Goal: Information Seeking & Learning: Find specific fact

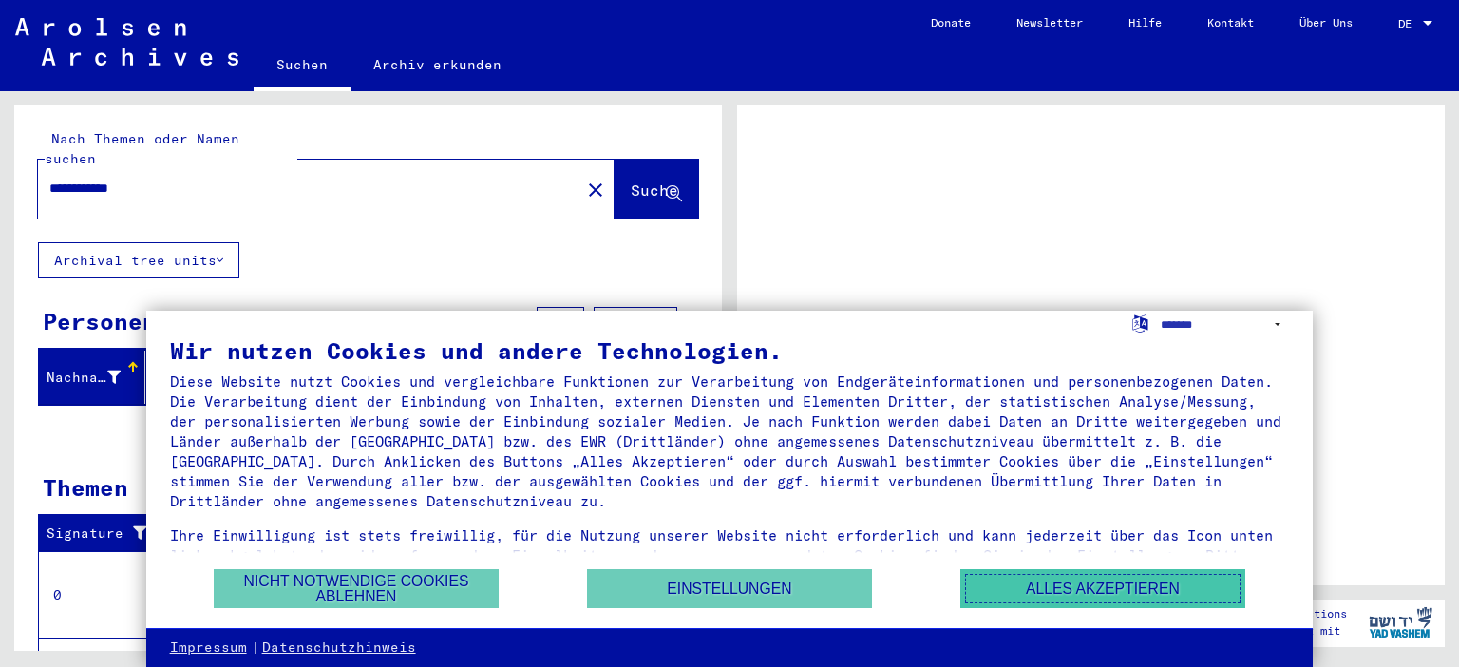
click at [1054, 591] on button "Alles akzeptieren" at bounding box center [1103, 588] width 285 height 39
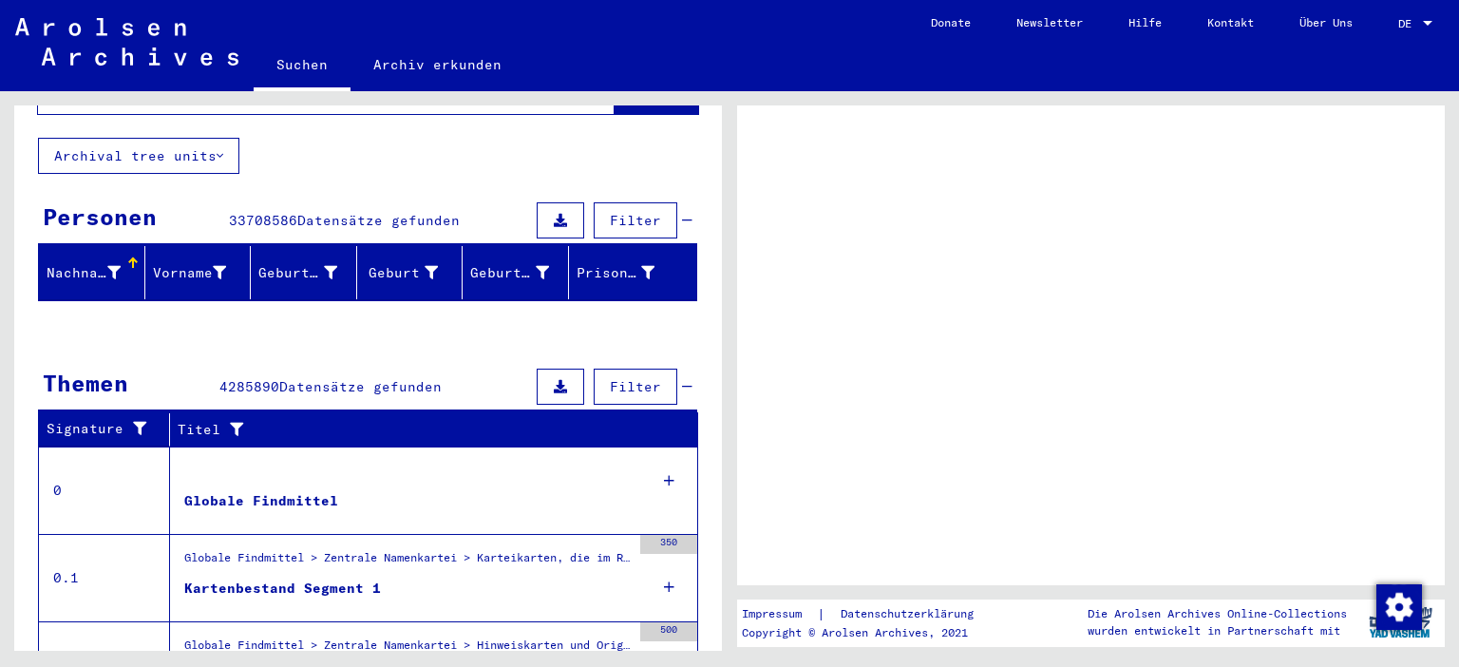
scroll to position [209, 0]
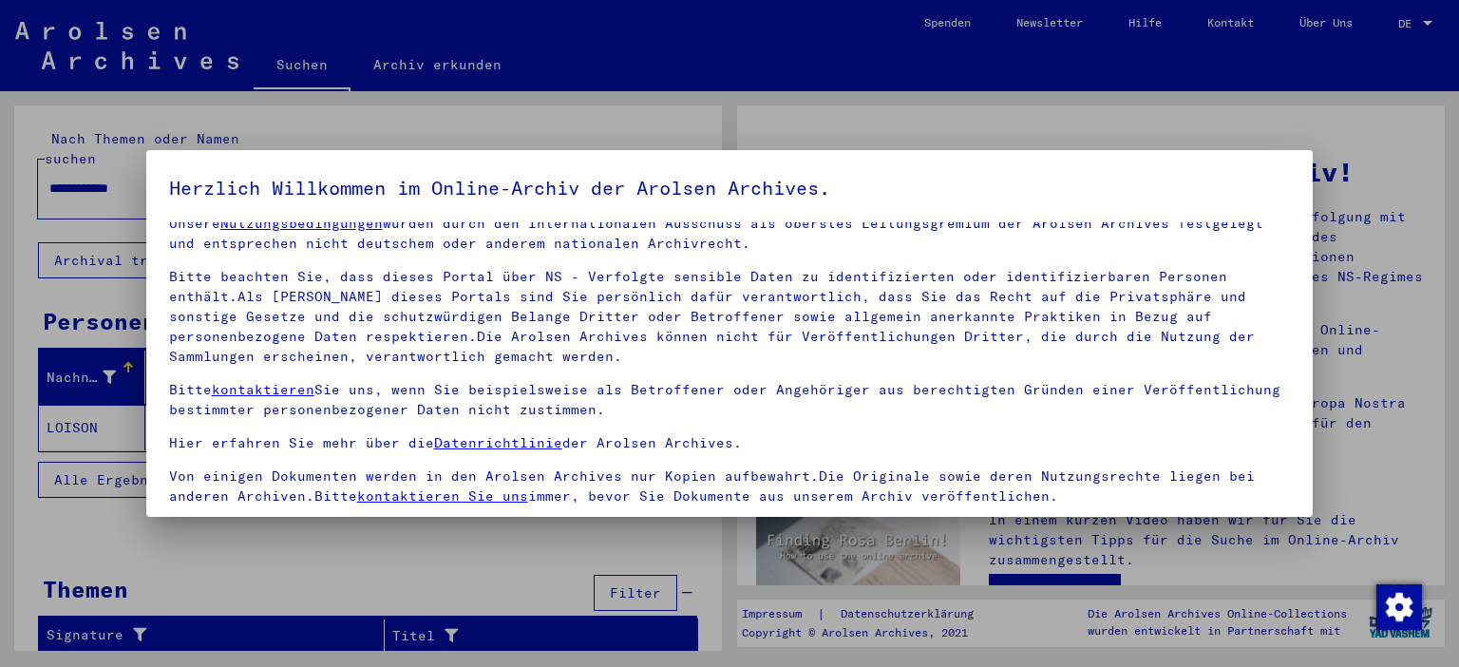
scroll to position [162, 0]
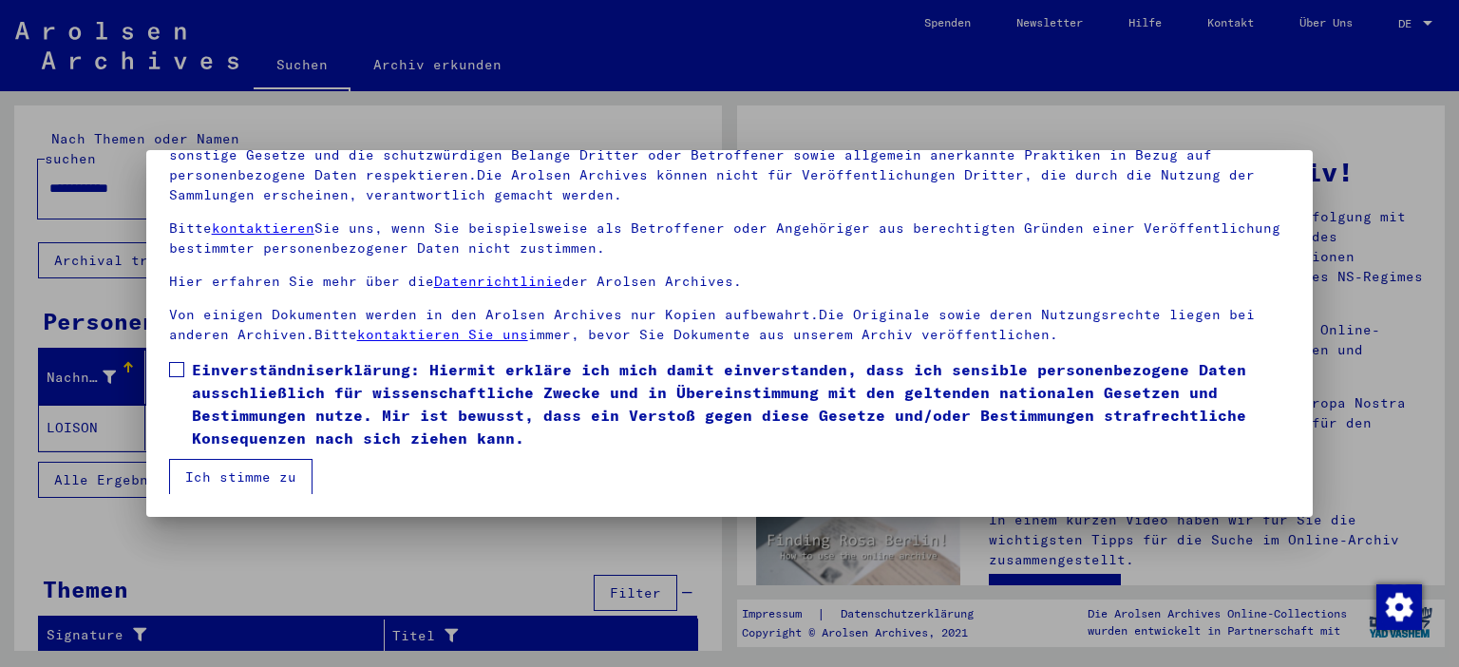
click at [410, 561] on div at bounding box center [729, 333] width 1459 height 667
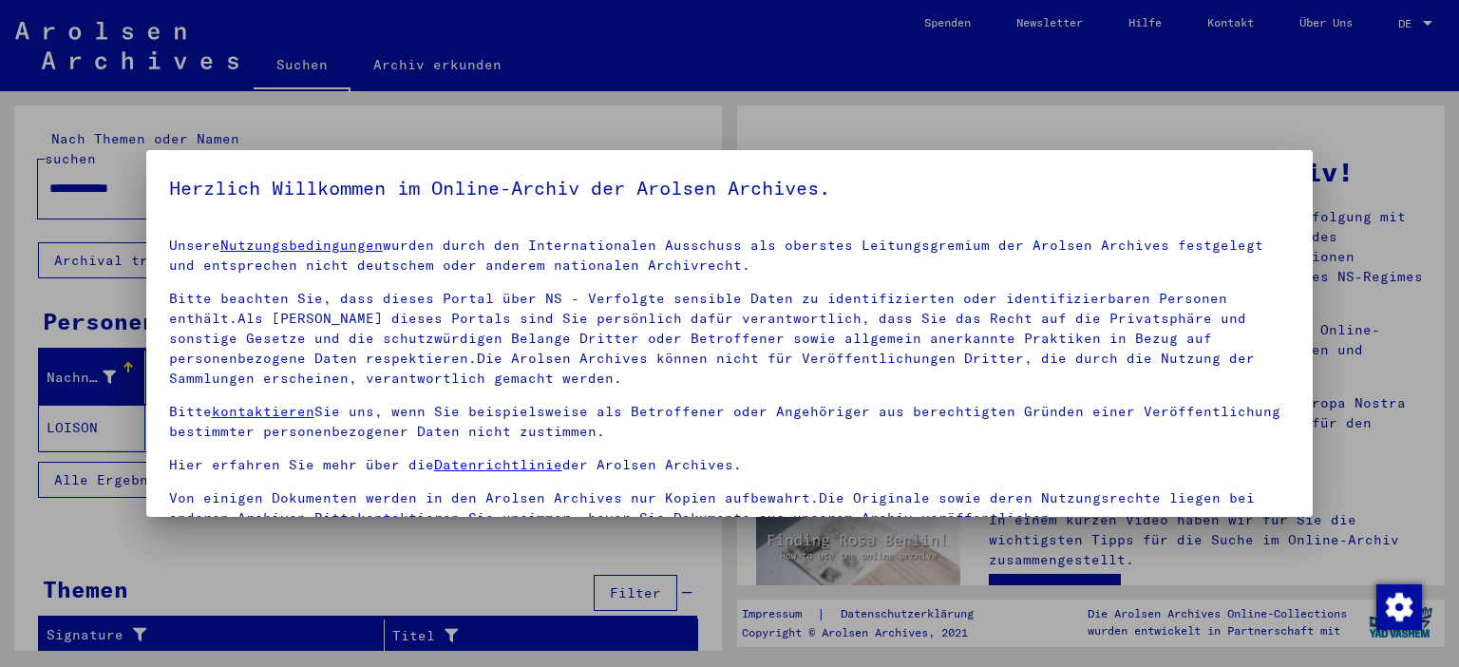
scroll to position [22, 0]
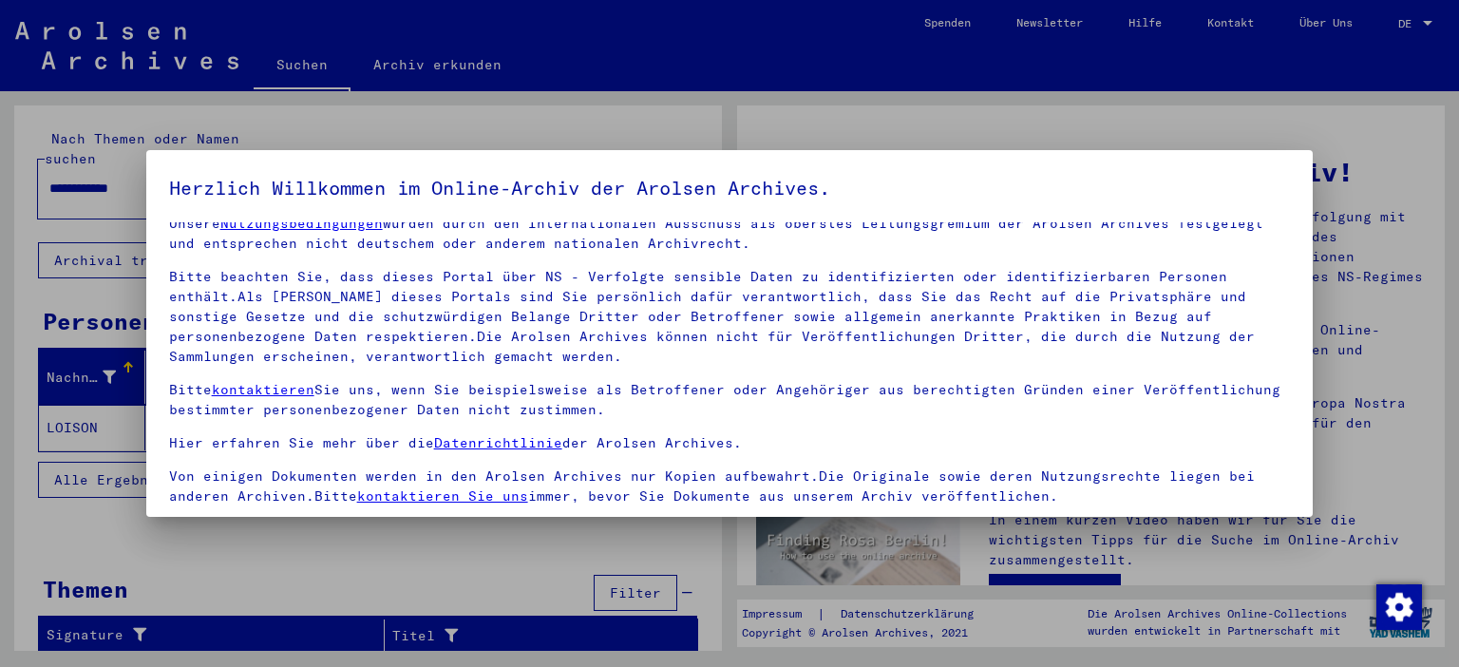
click at [1202, 195] on h5 "Herzlich Willkommen im Online-Archiv der Arolsen Archives." at bounding box center [730, 188] width 1122 height 30
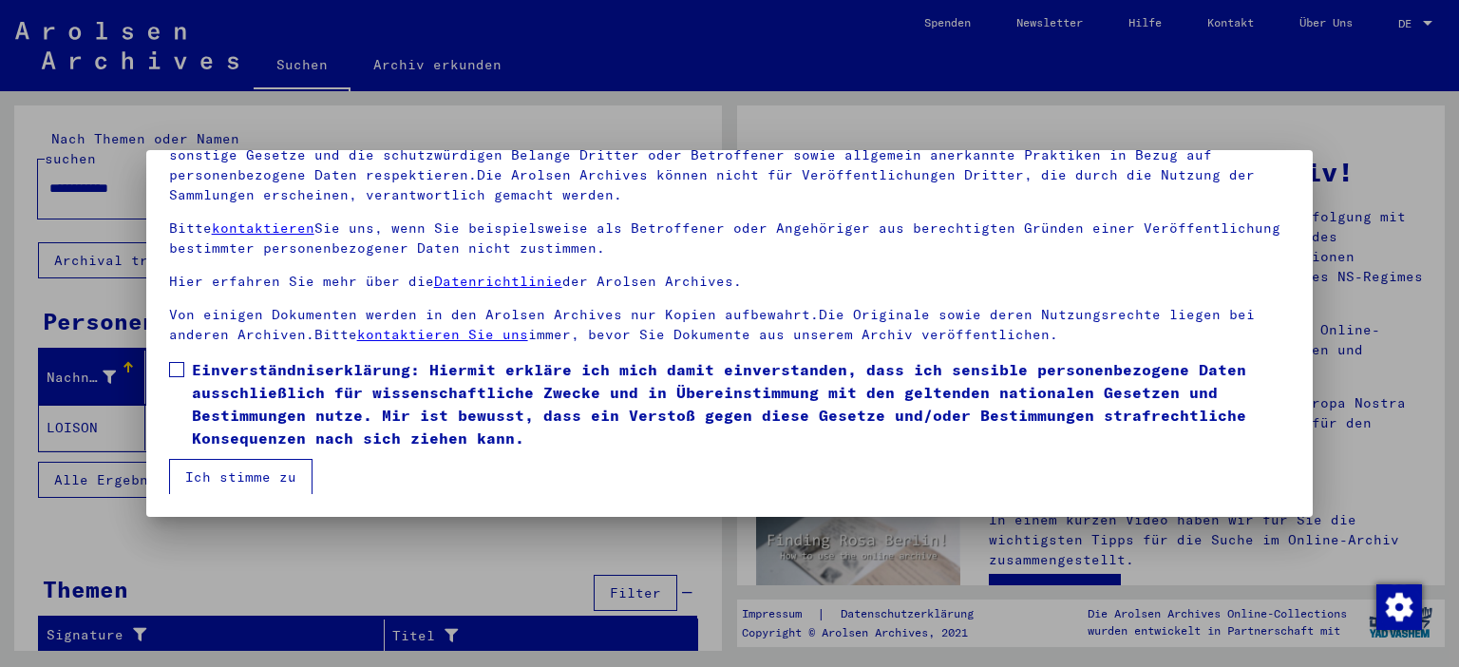
click at [181, 360] on label "Einverständniserklärung: Hiermit erkläre ich mich damit einverstanden, dass ich…" at bounding box center [730, 403] width 1122 height 91
click at [239, 478] on button "Ich stimme zu" at bounding box center [240, 477] width 143 height 36
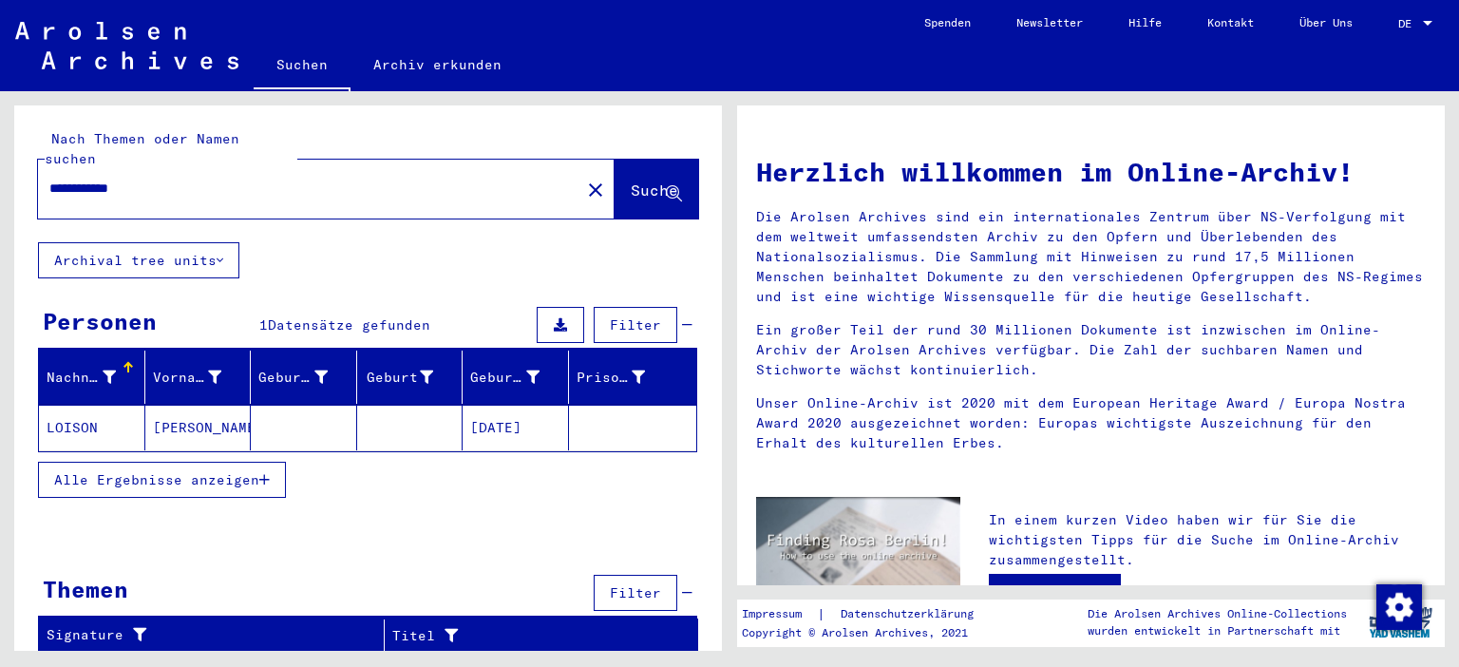
click at [80, 409] on mat-cell "LOISON" at bounding box center [92, 428] width 106 height 46
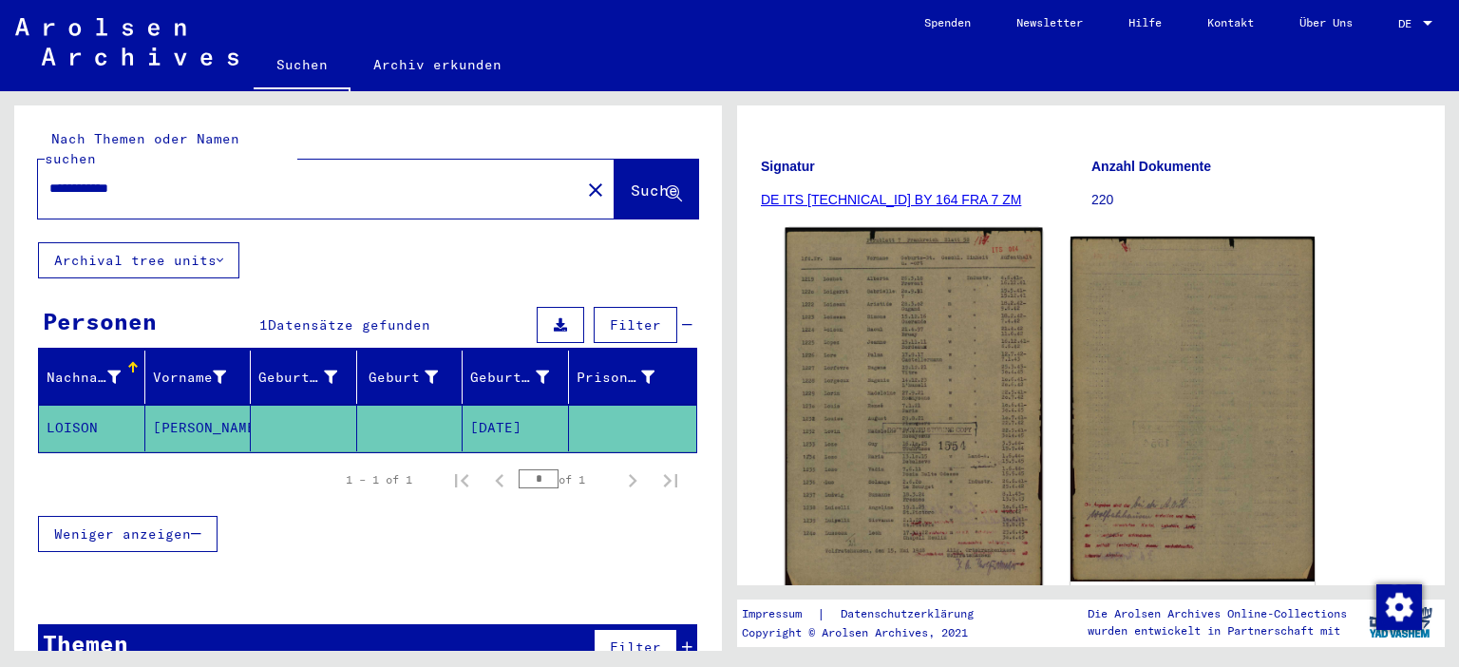
scroll to position [314, 0]
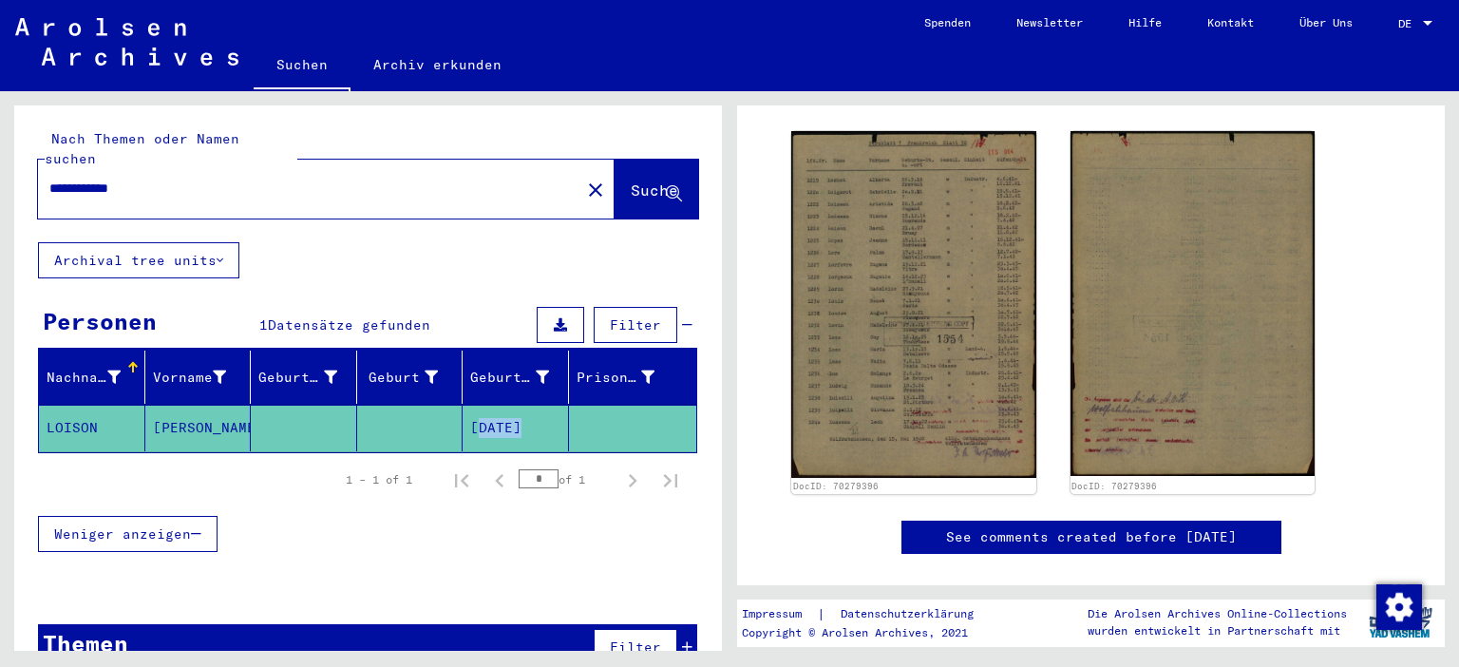
drag, startPoint x: 469, startPoint y: 399, endPoint x: 585, endPoint y: 408, distance: 116.2
click at [569, 408] on mat-cell "[DATE]" at bounding box center [516, 428] width 106 height 47
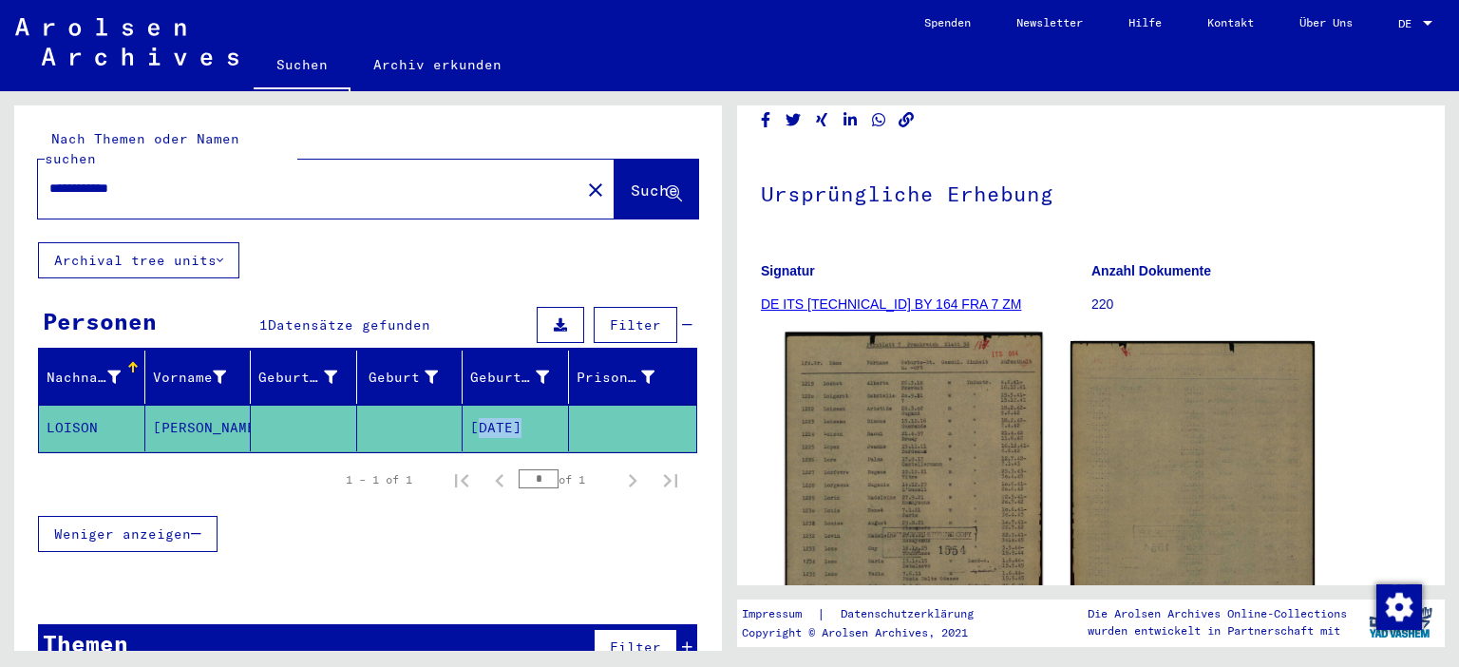
scroll to position [209, 0]
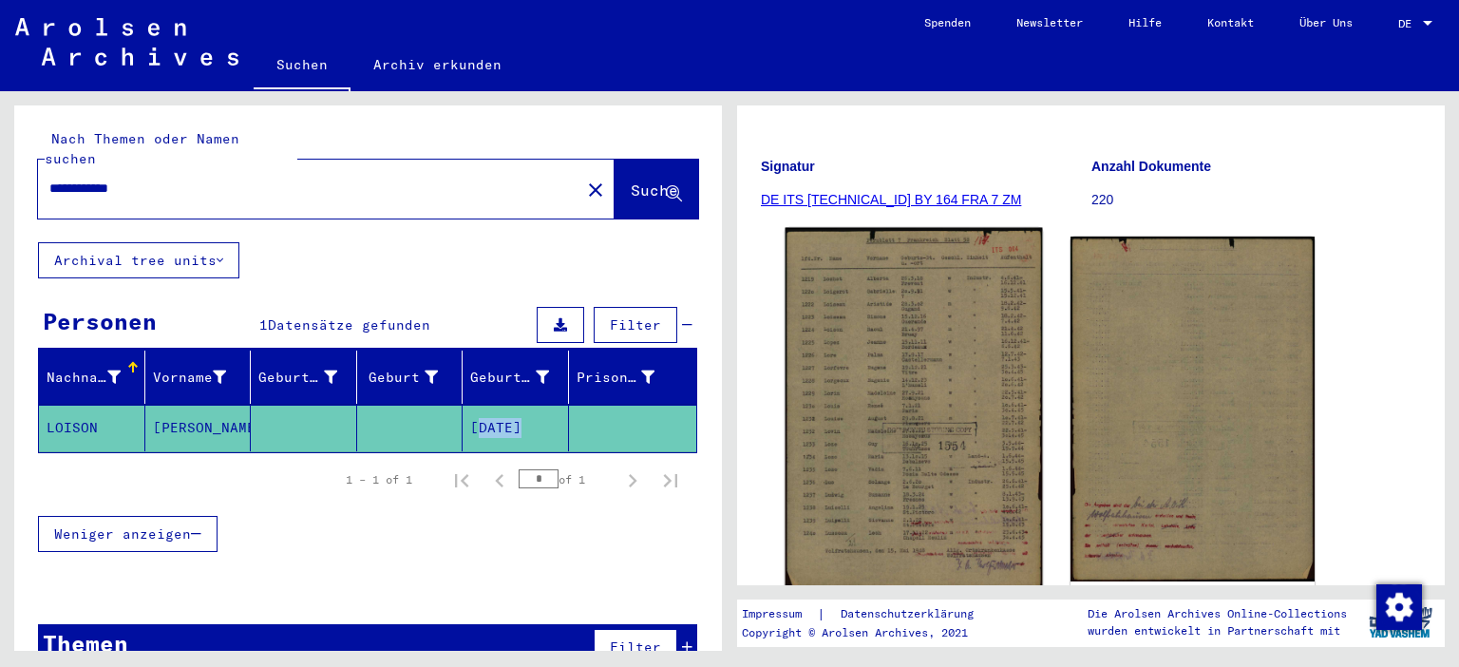
click at [896, 401] on img at bounding box center [914, 410] width 257 height 364
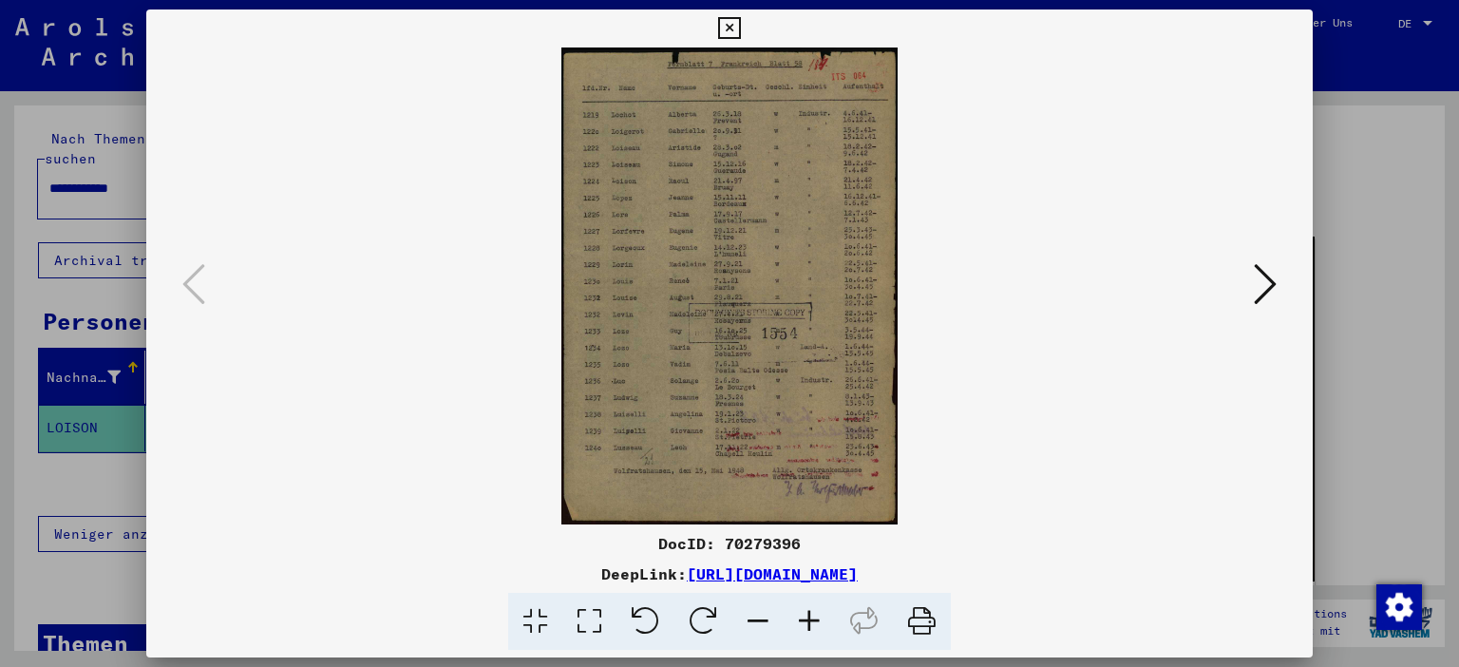
click at [814, 618] on icon at bounding box center [809, 622] width 51 height 58
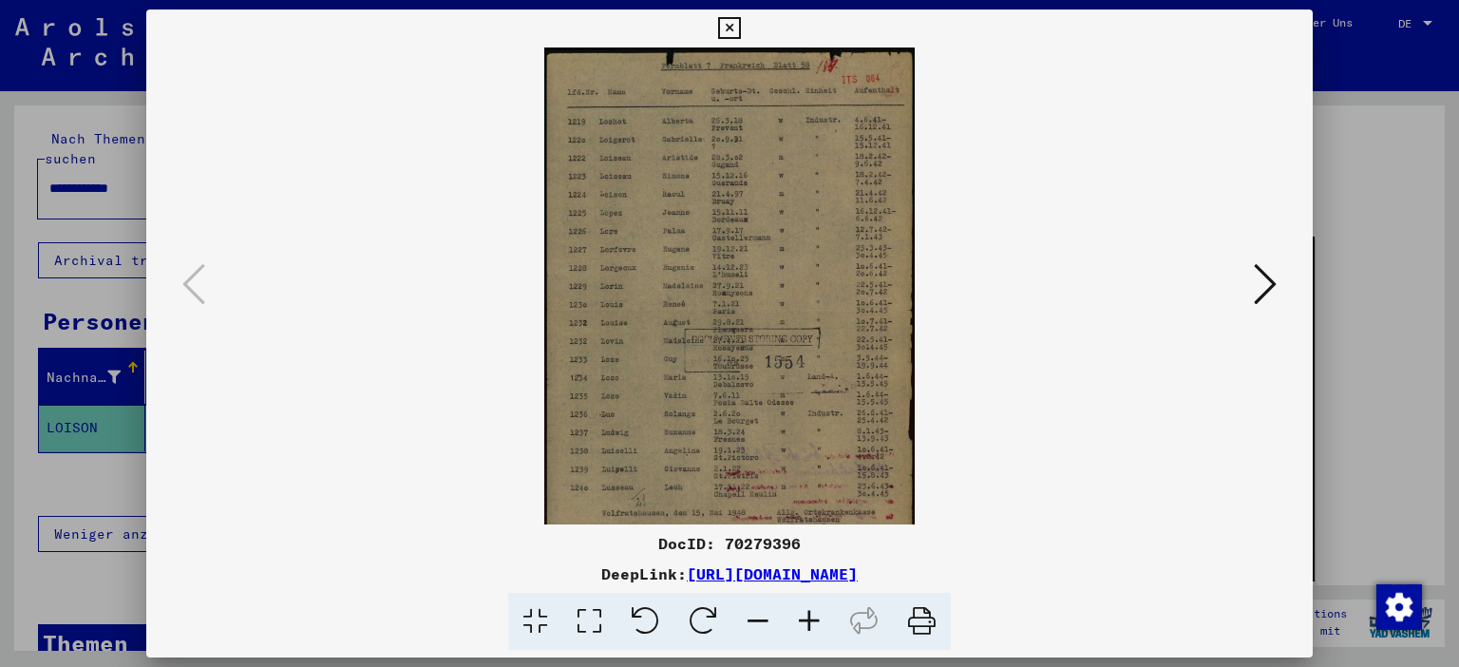
click at [814, 618] on icon at bounding box center [809, 622] width 51 height 58
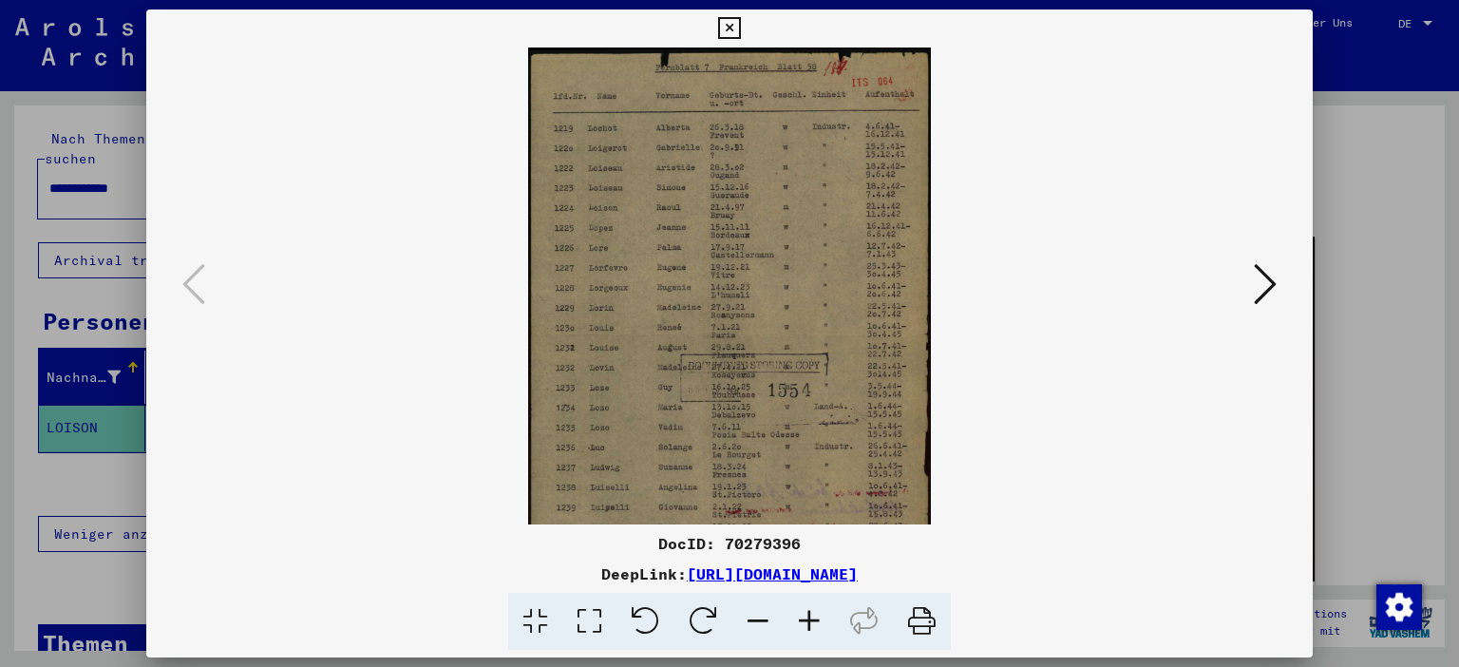
click at [814, 618] on icon at bounding box center [809, 622] width 51 height 58
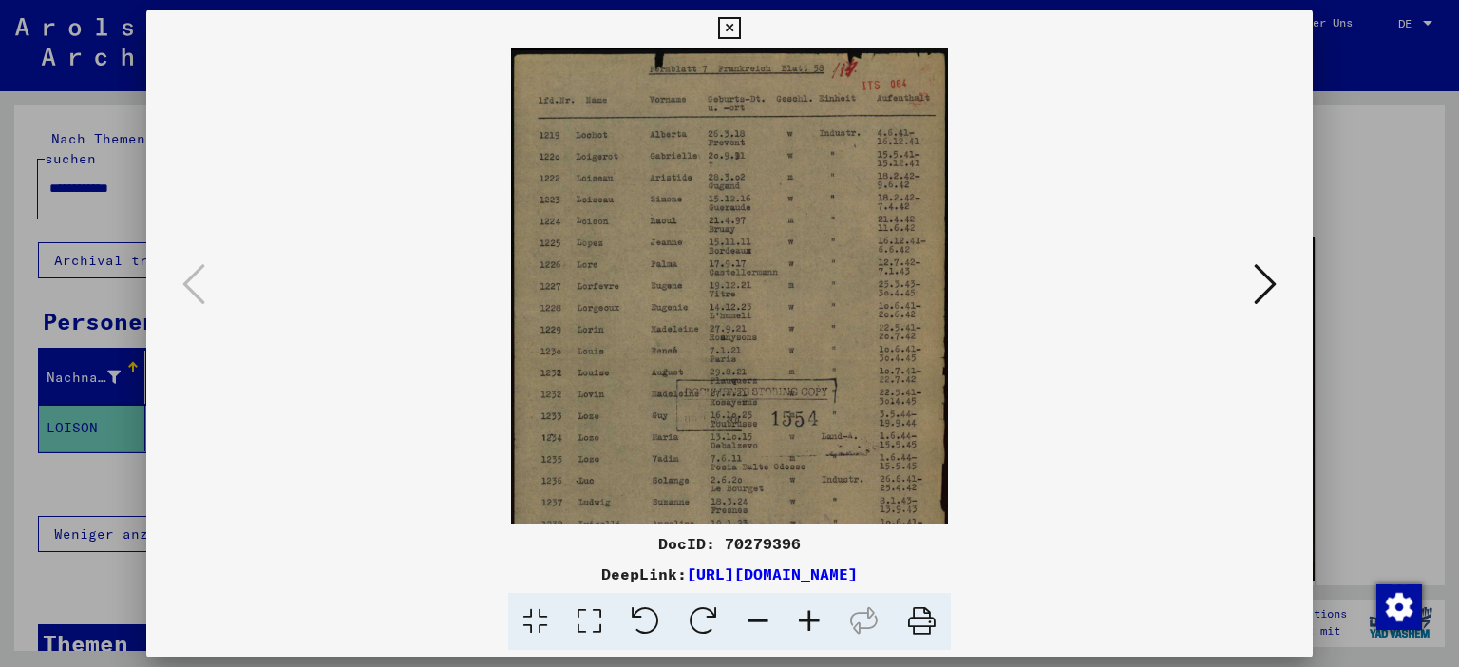
click at [814, 618] on icon at bounding box center [809, 622] width 51 height 58
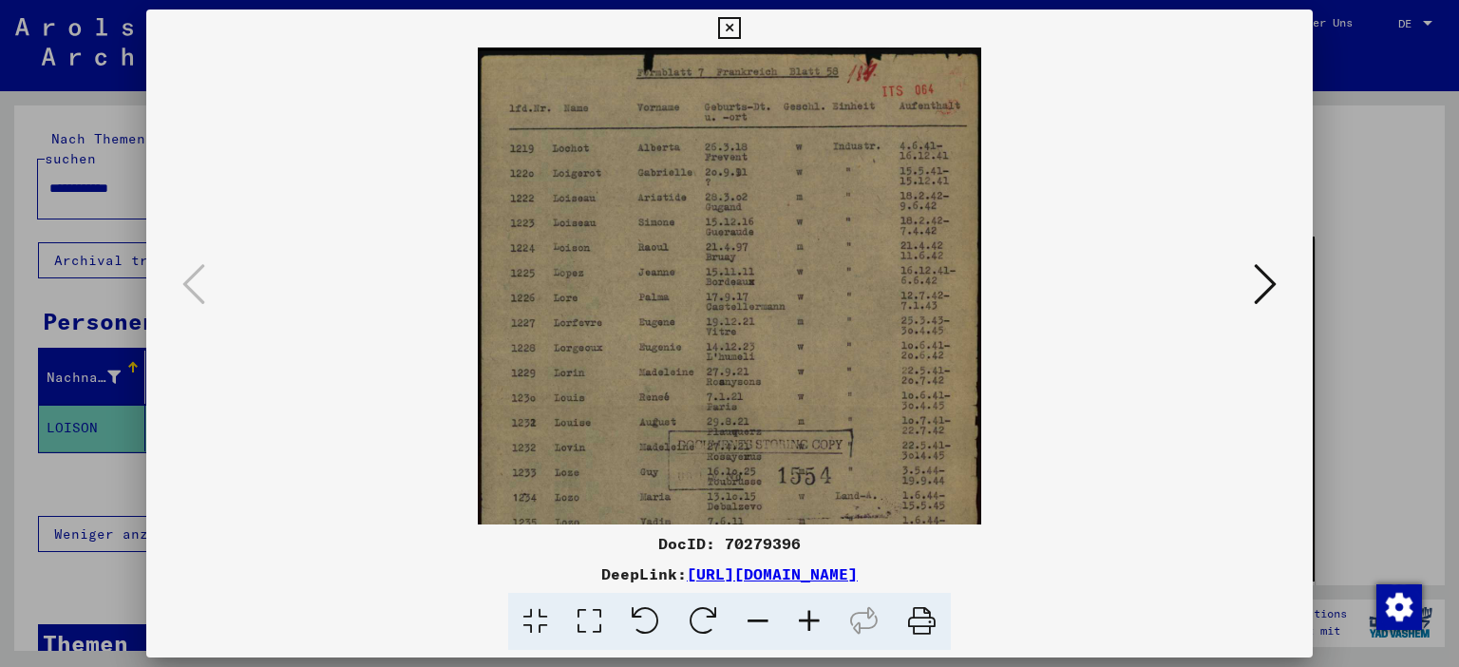
click at [814, 618] on icon at bounding box center [809, 622] width 51 height 58
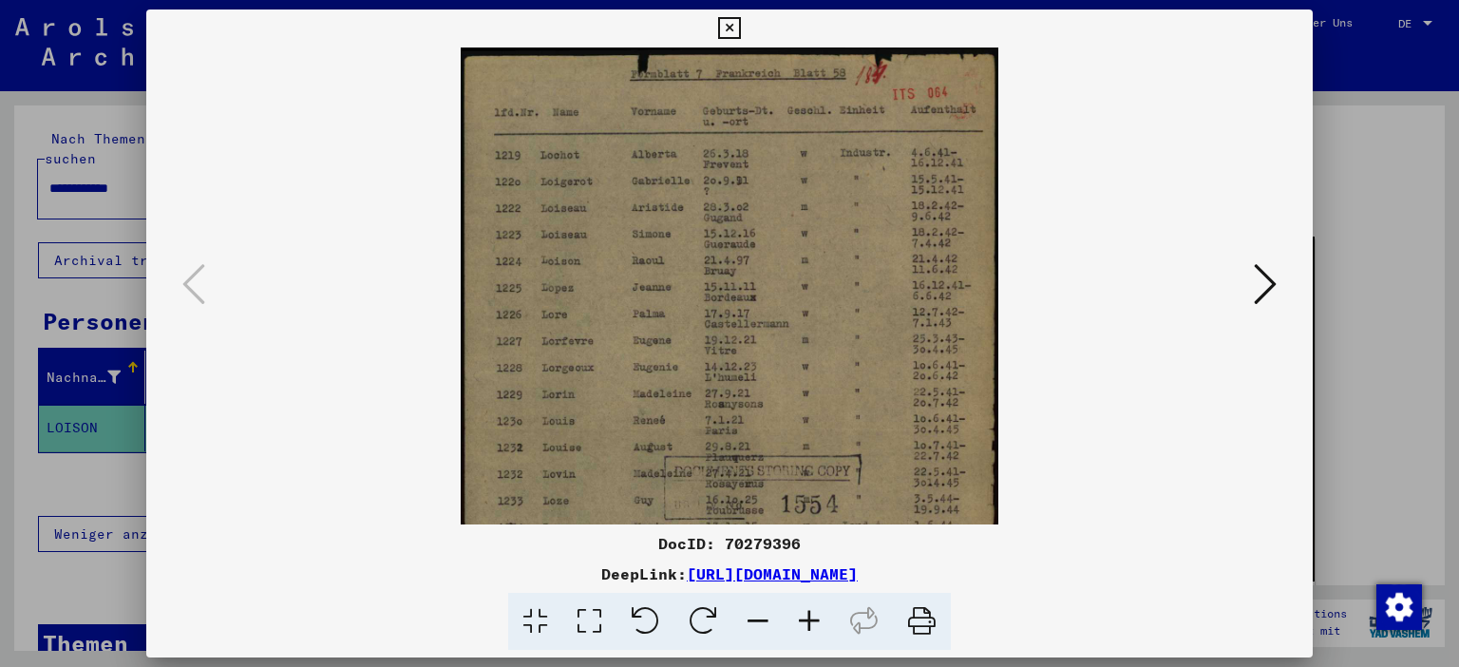
click at [814, 618] on icon at bounding box center [809, 622] width 51 height 58
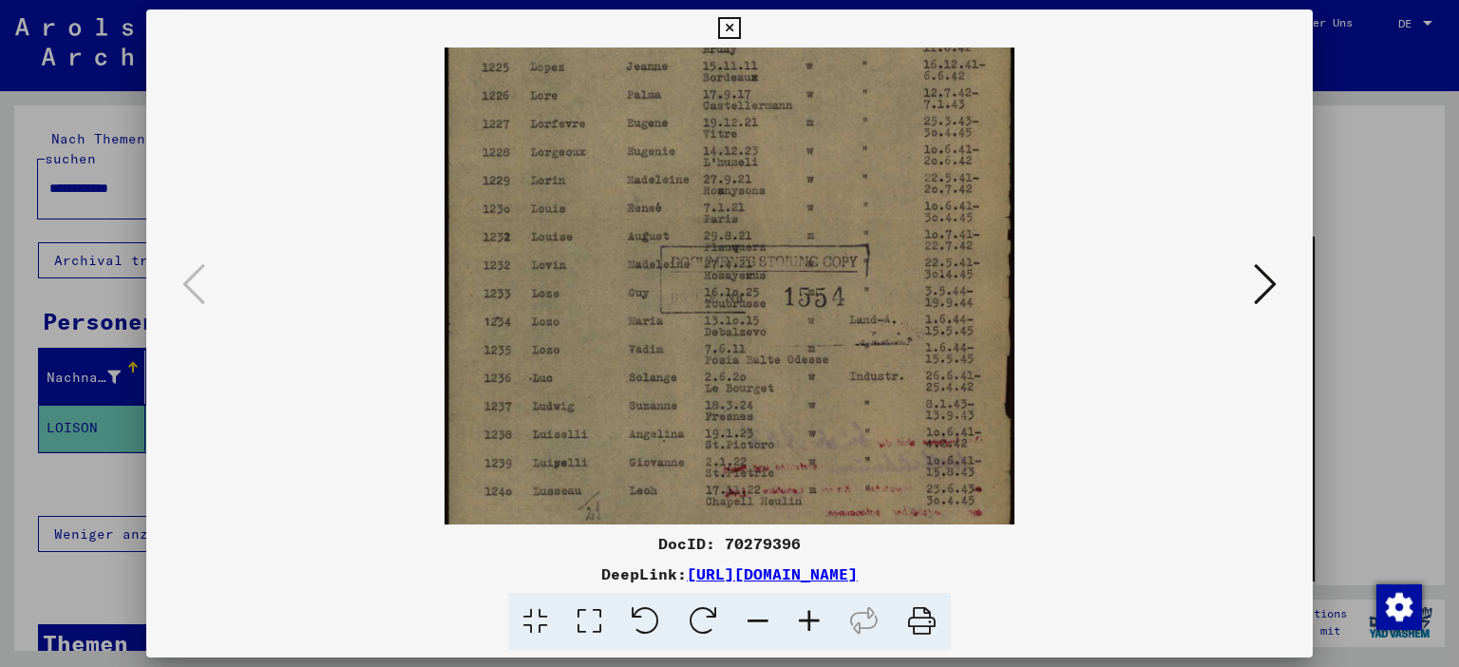
drag, startPoint x: 835, startPoint y: 413, endPoint x: 832, endPoint y: 179, distance: 234.7
click at [832, 179] on img at bounding box center [730, 217] width 571 height 810
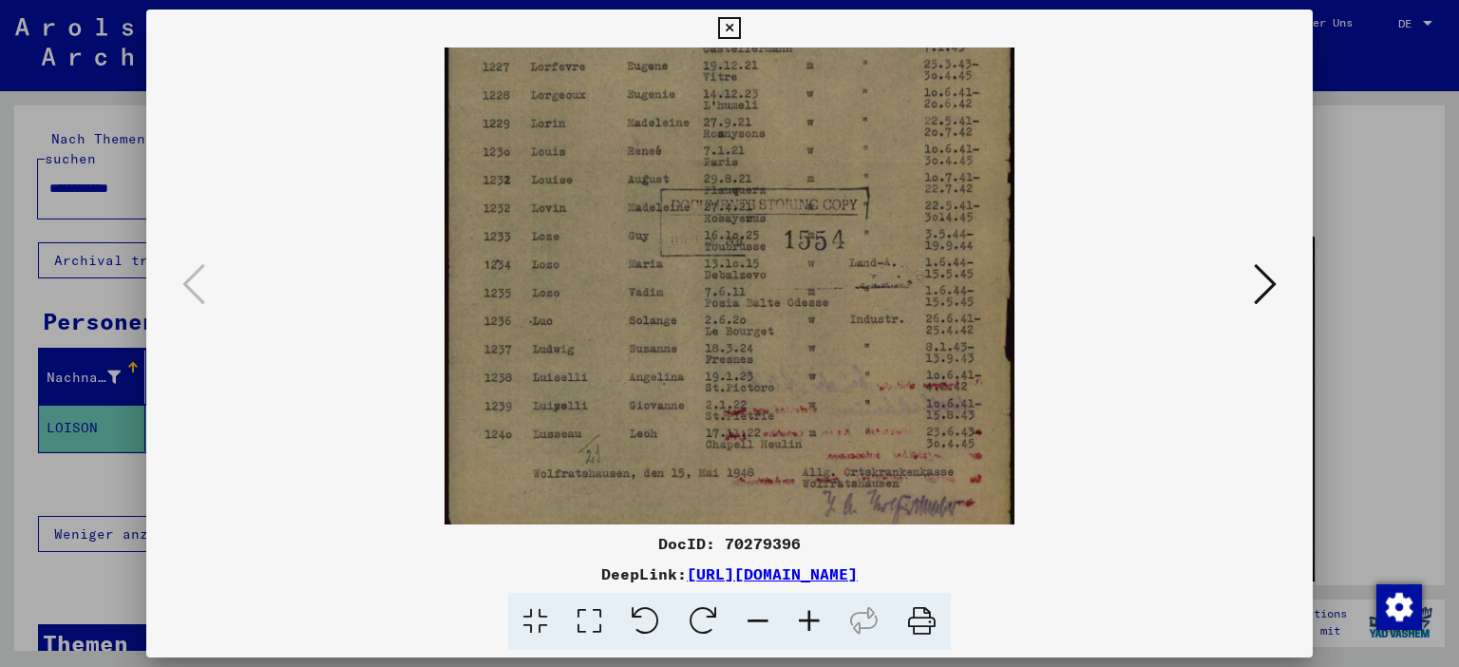
scroll to position [332, 0]
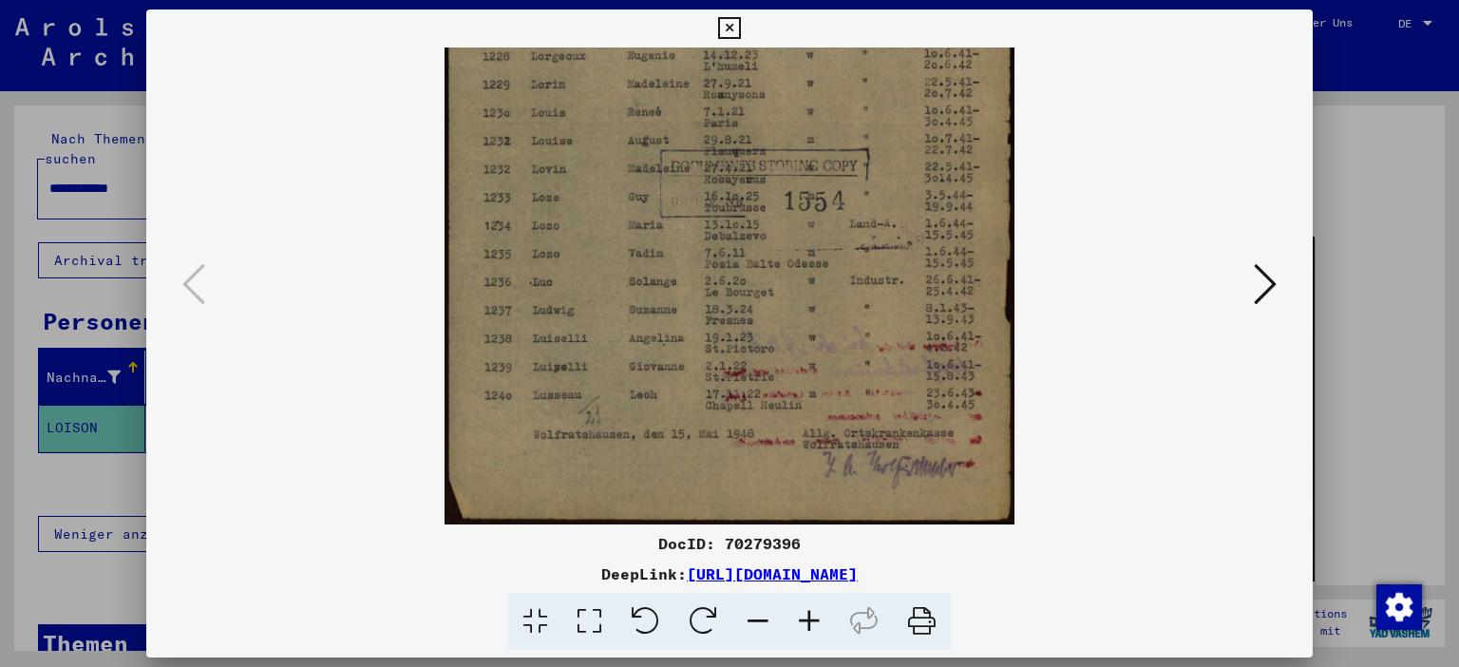
drag, startPoint x: 780, startPoint y: 444, endPoint x: 771, endPoint y: 301, distance: 142.8
click at [771, 301] on img at bounding box center [730, 121] width 571 height 810
click at [1271, 287] on icon at bounding box center [1265, 284] width 23 height 46
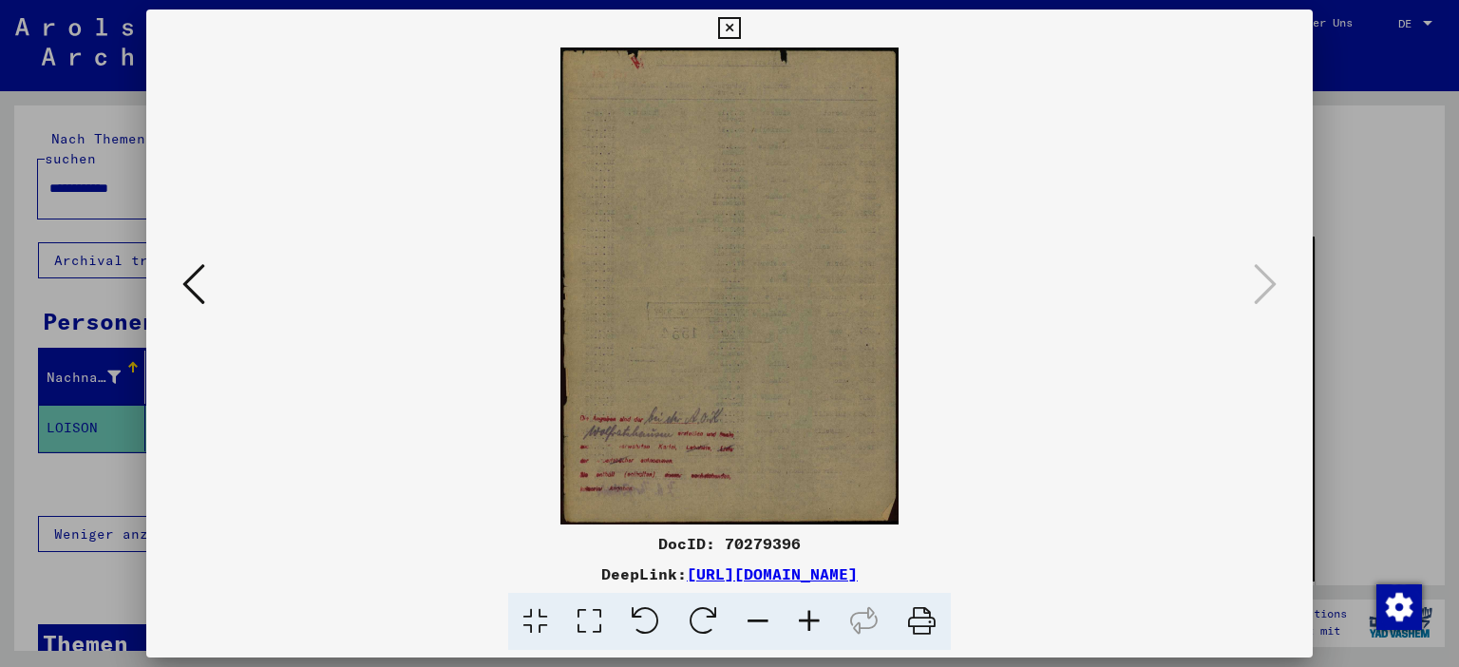
click at [199, 272] on icon at bounding box center [193, 284] width 23 height 46
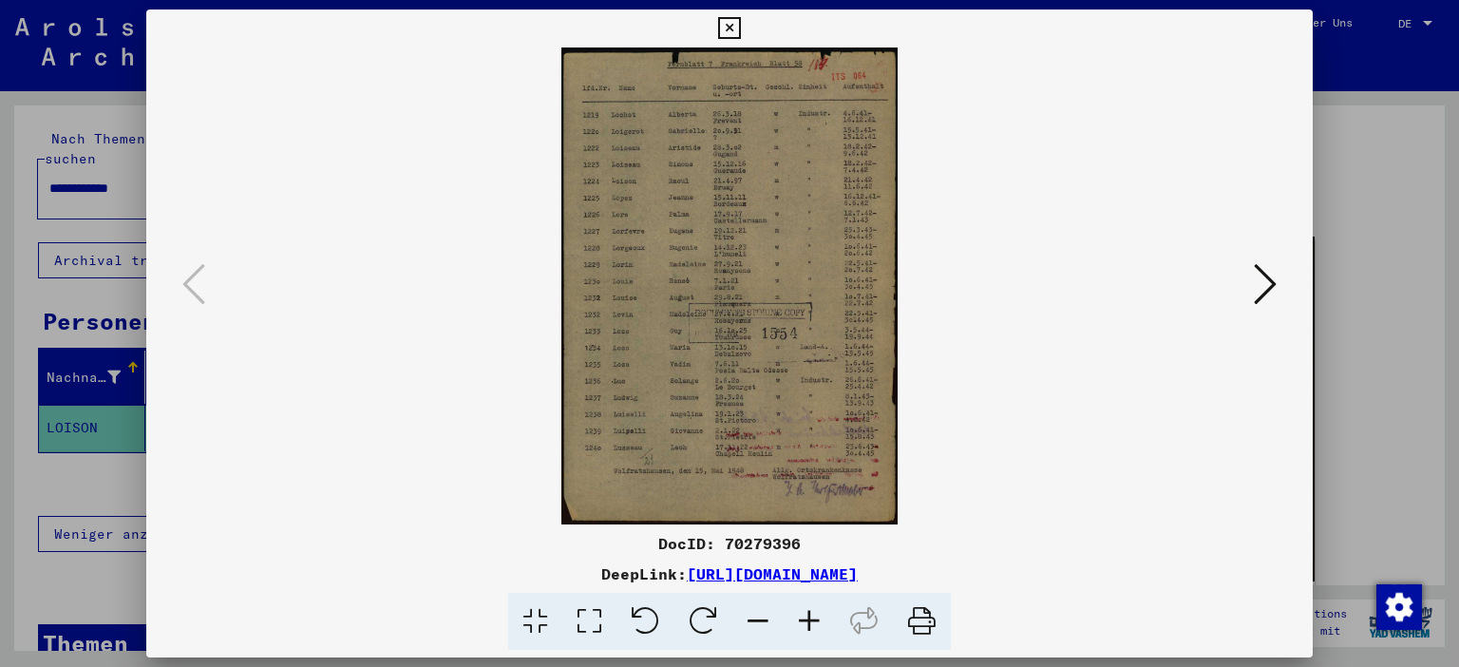
click at [724, 429] on img at bounding box center [730, 286] width 336 height 477
click at [732, 315] on img at bounding box center [730, 286] width 336 height 477
click at [808, 618] on icon at bounding box center [809, 622] width 51 height 58
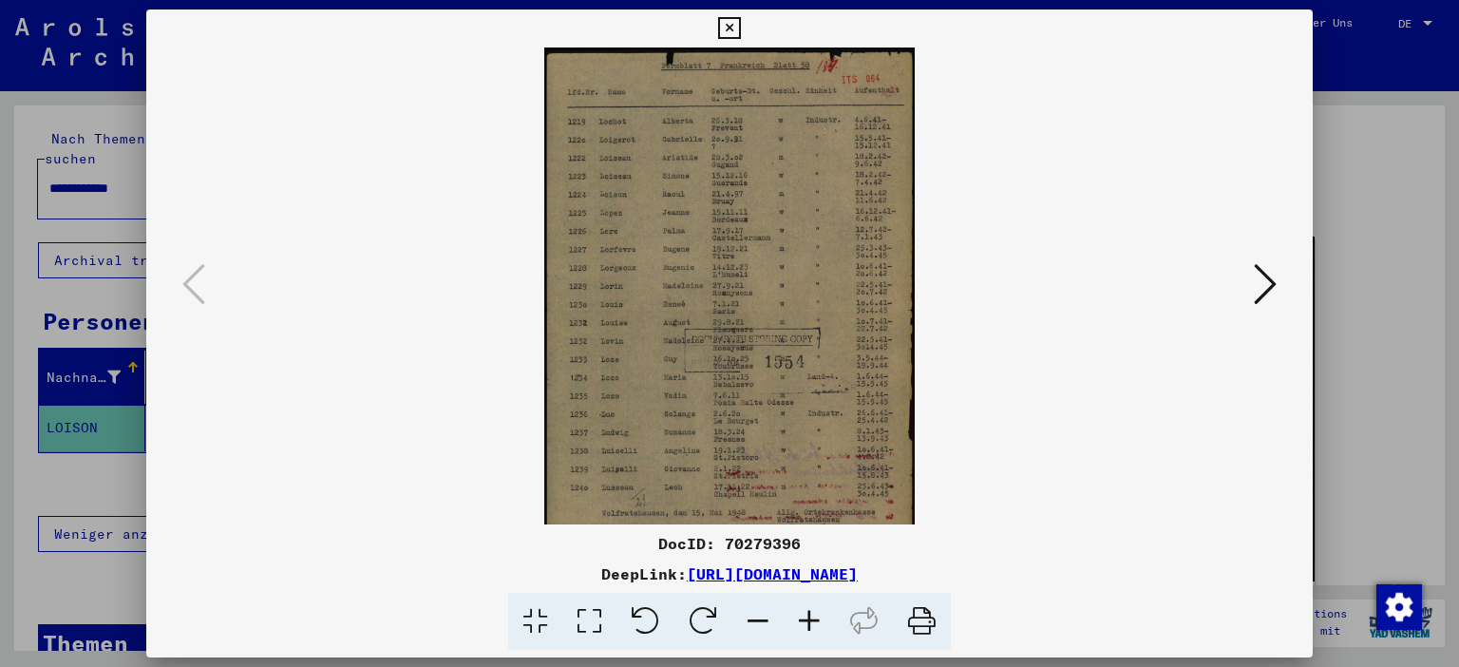
click at [808, 618] on icon at bounding box center [809, 622] width 51 height 58
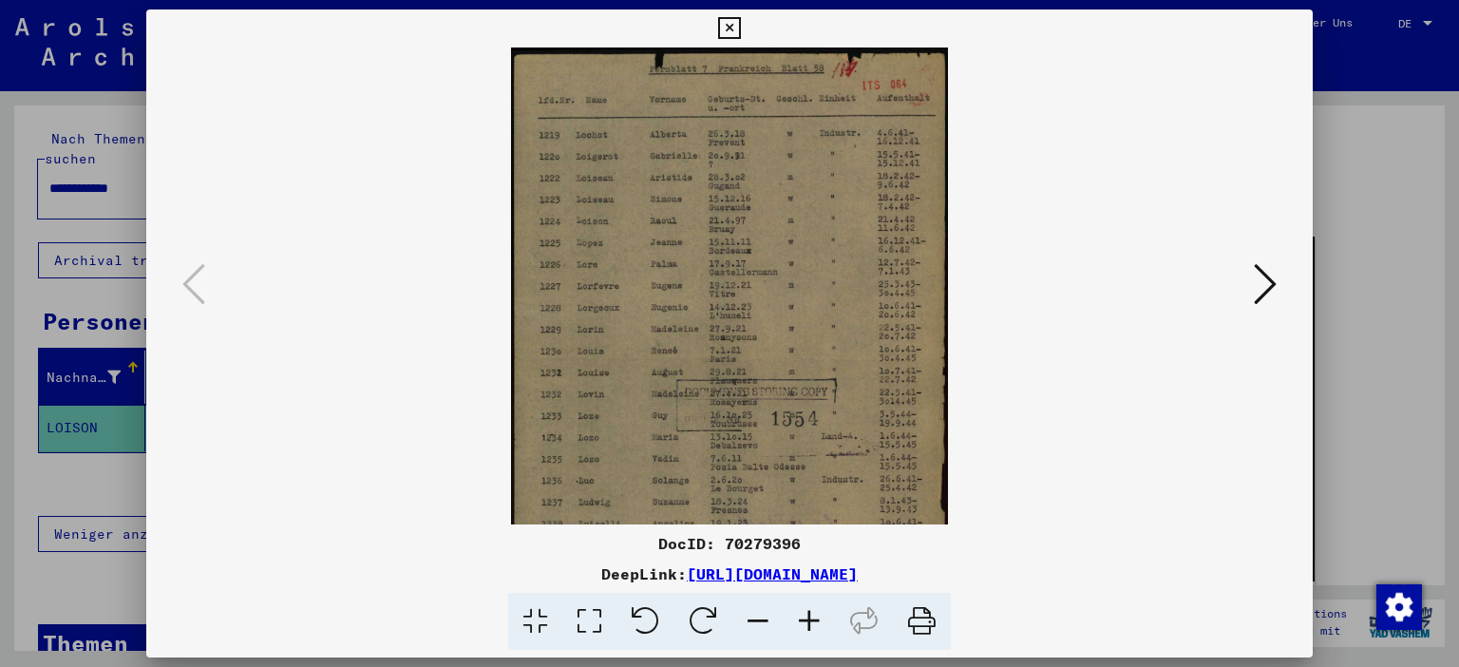
click at [808, 618] on icon at bounding box center [809, 622] width 51 height 58
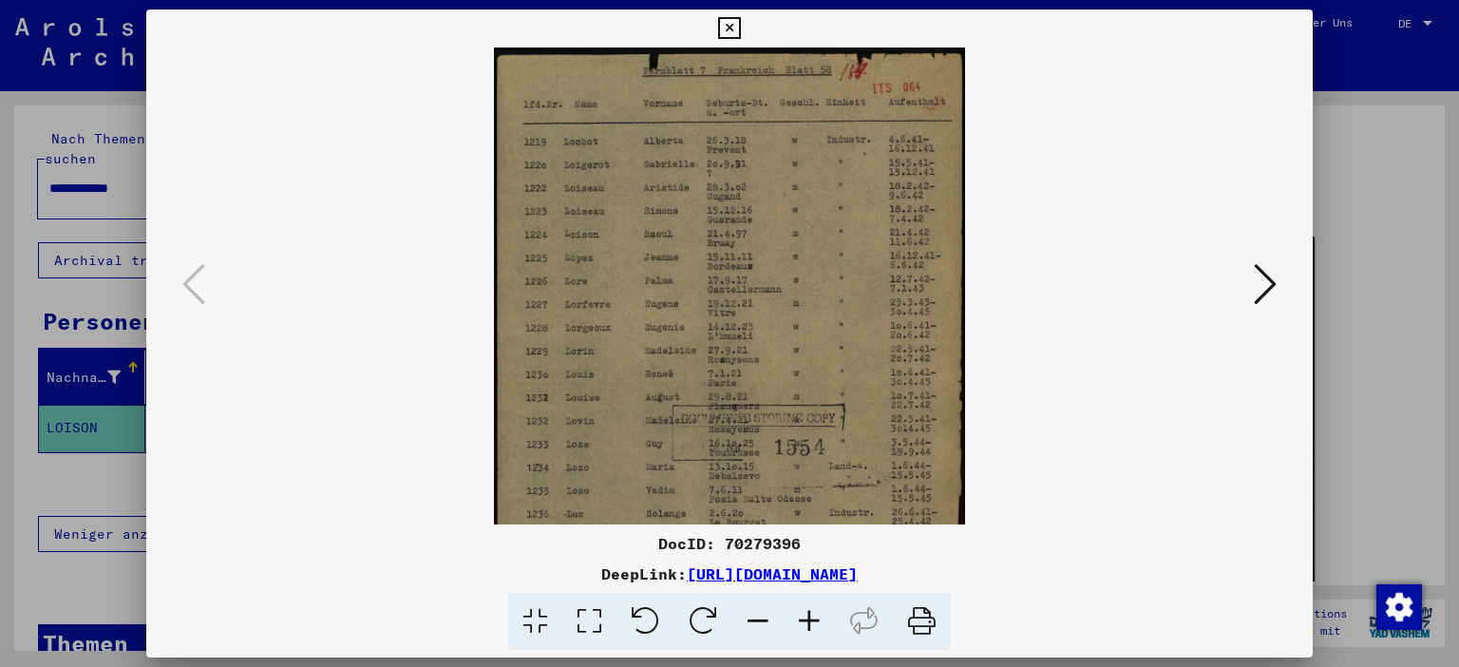
click at [808, 618] on icon at bounding box center [809, 622] width 51 height 58
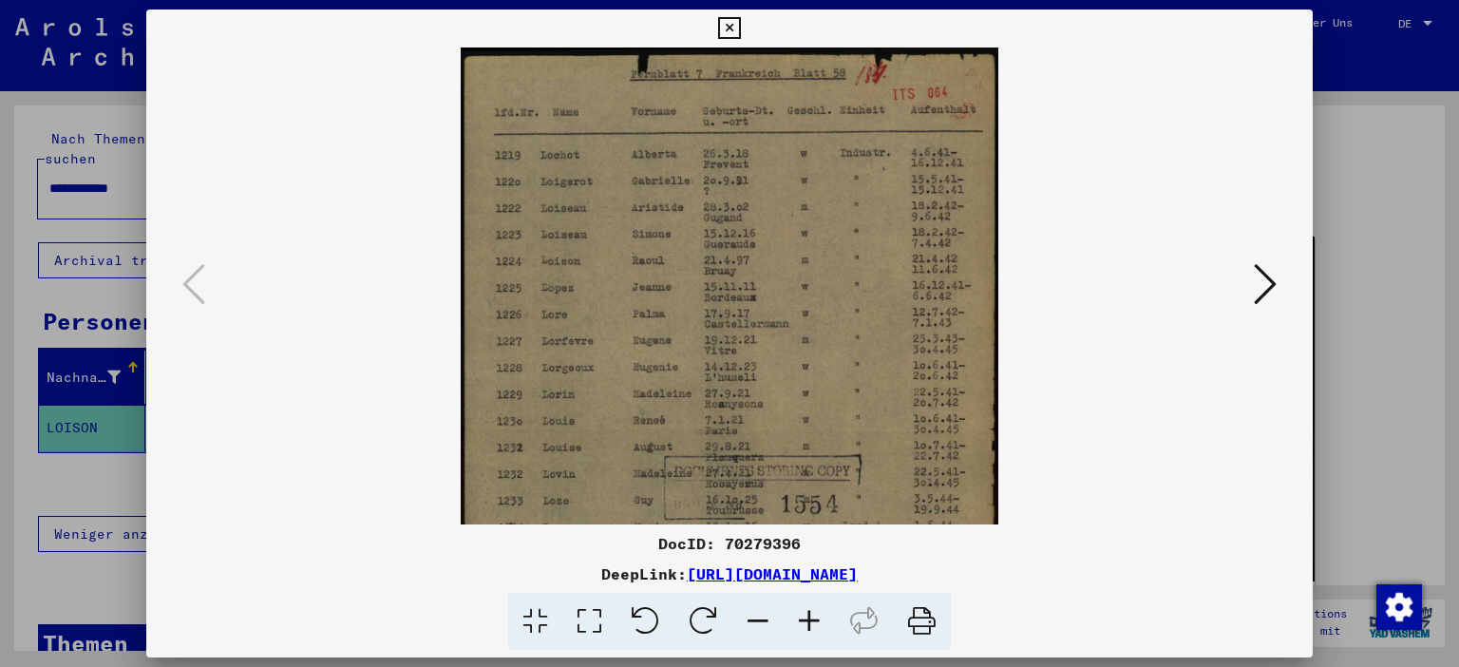
click at [808, 618] on icon at bounding box center [809, 622] width 51 height 58
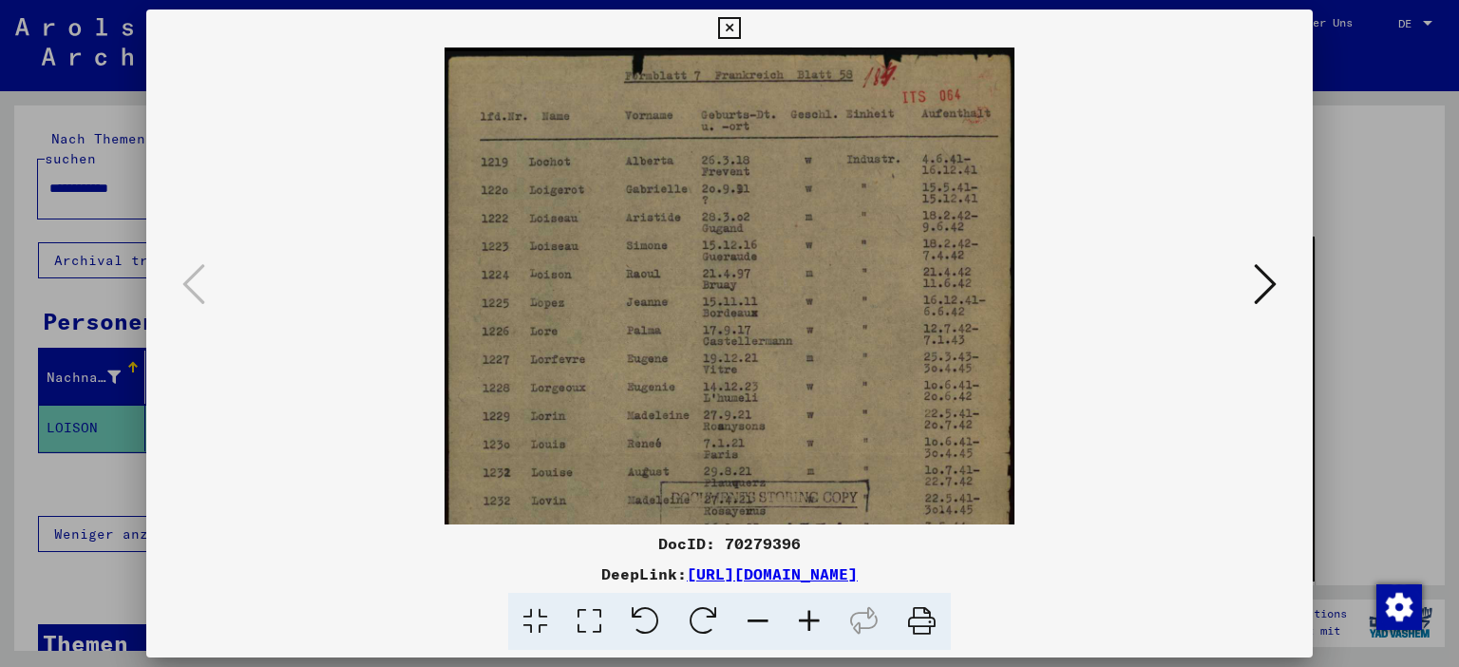
click at [810, 618] on icon at bounding box center [809, 622] width 51 height 58
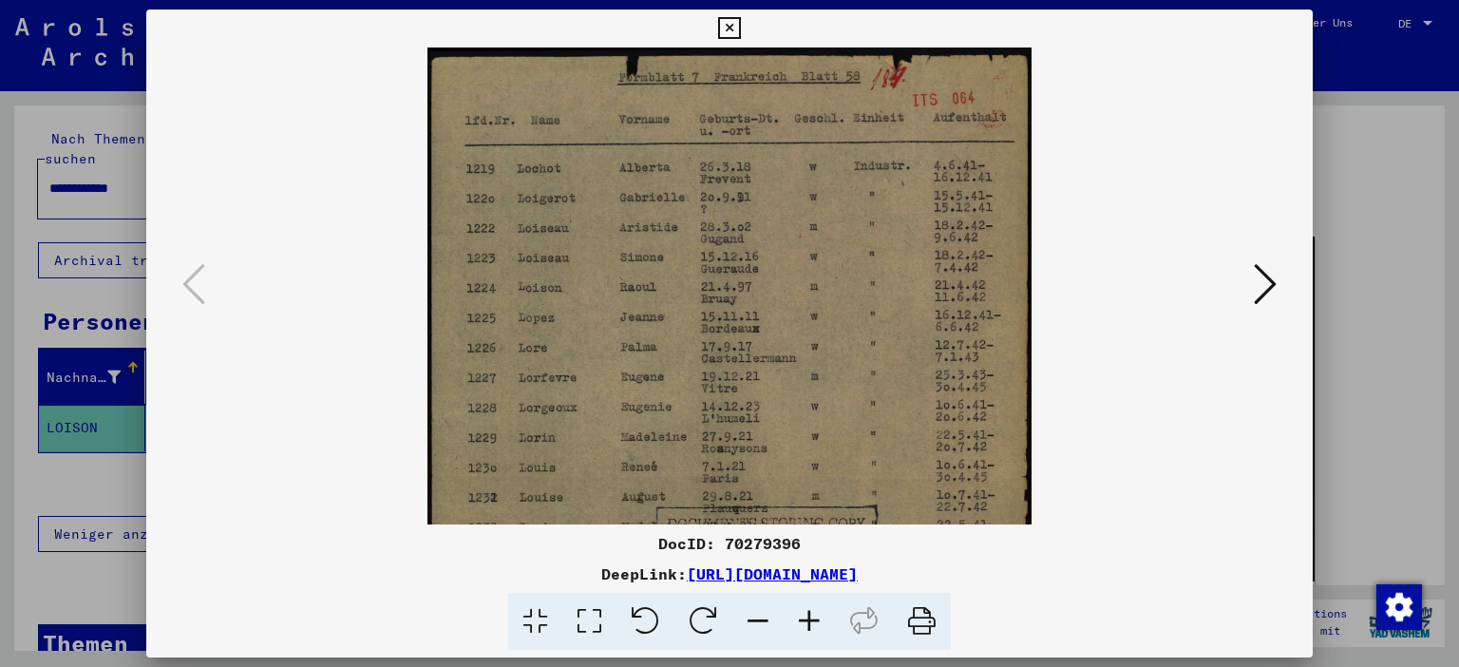
scroll to position [1, 0]
drag, startPoint x: 581, startPoint y: 287, endPoint x: 820, endPoint y: 289, distance: 238.5
click at [820, 289] on img at bounding box center [730, 475] width 604 height 857
click at [740, 19] on icon at bounding box center [729, 28] width 22 height 23
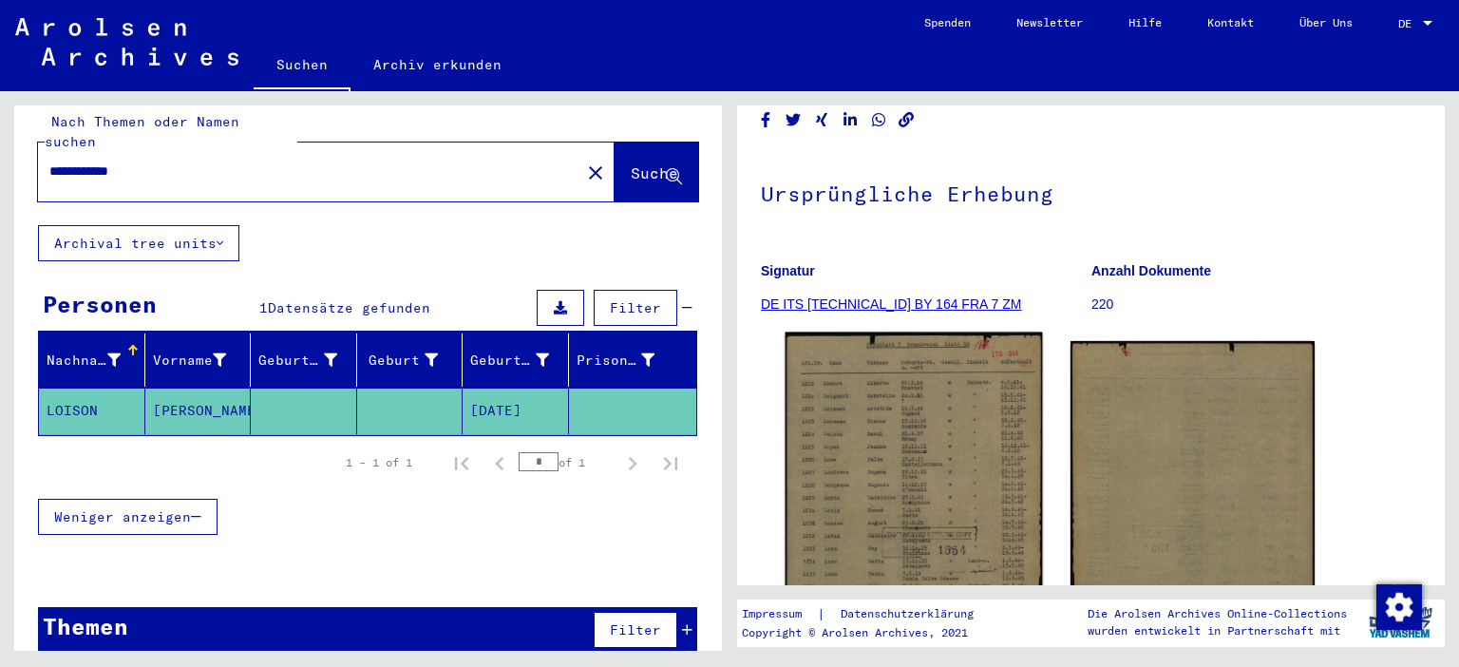
scroll to position [0, 0]
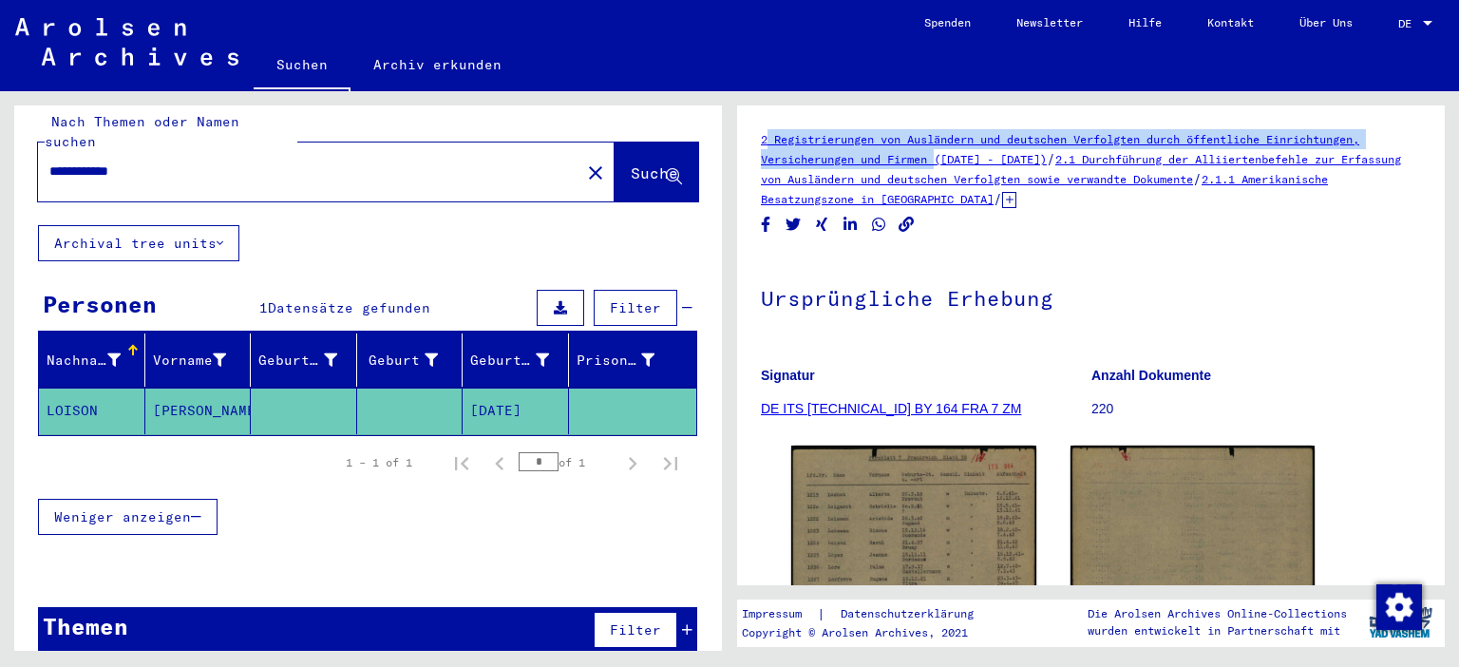
drag, startPoint x: 770, startPoint y: 140, endPoint x: 941, endPoint y: 166, distance: 173.1
click at [941, 166] on yv-its-full-details "2 Registrierungen von Ausländern und deutschen Verfolgten durch öffentliche Ein…" at bounding box center [1091, 518] width 708 height 778
copy link "2 Registrierungen von Ausländern und deutschen Verfolgten durch öffentliche Ein…"
drag, startPoint x: 1054, startPoint y: 162, endPoint x: 1298, endPoint y: 173, distance: 244.4
click at [1298, 173] on div "2 Registrierungen von Ausländern und deutschen Verfolgten durch öffentliche Ein…" at bounding box center [1091, 169] width 660 height 80
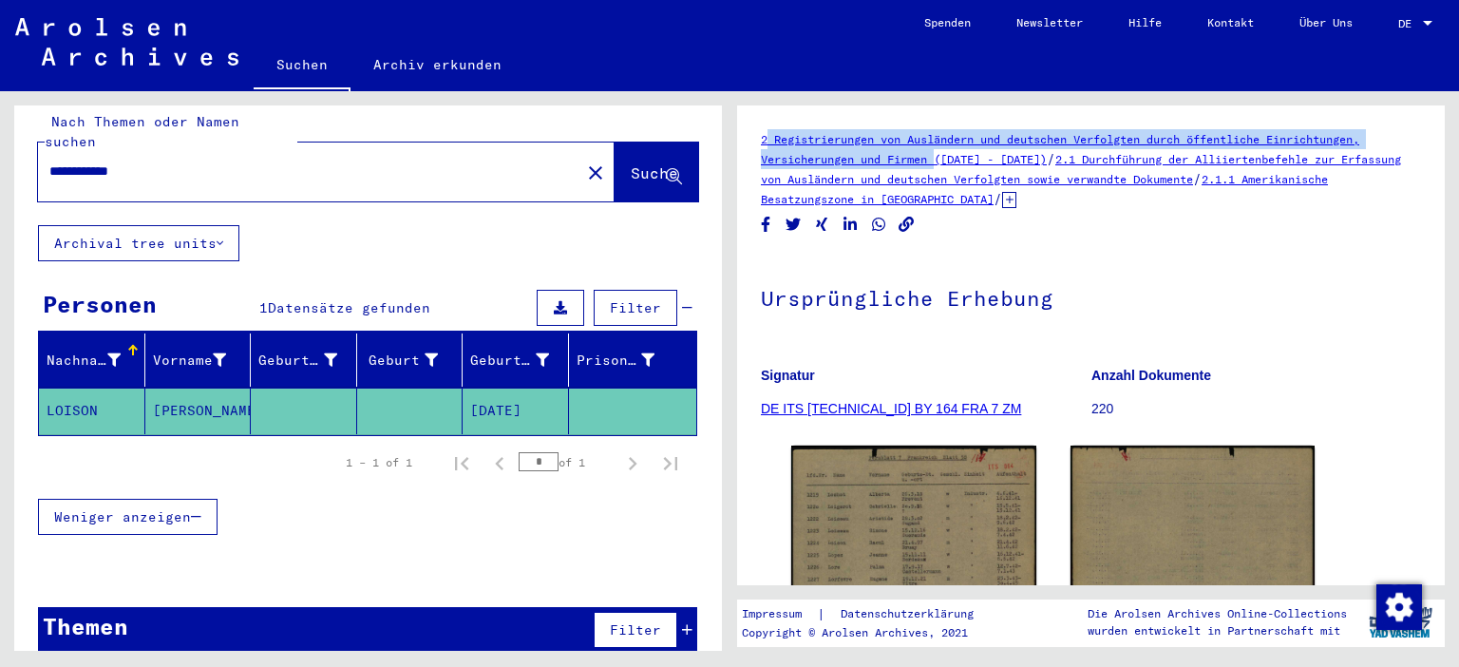
copy div "2.1 Durchführung der Alliiertenbefehle zur Erfassung von Ausländern und deutsch…"
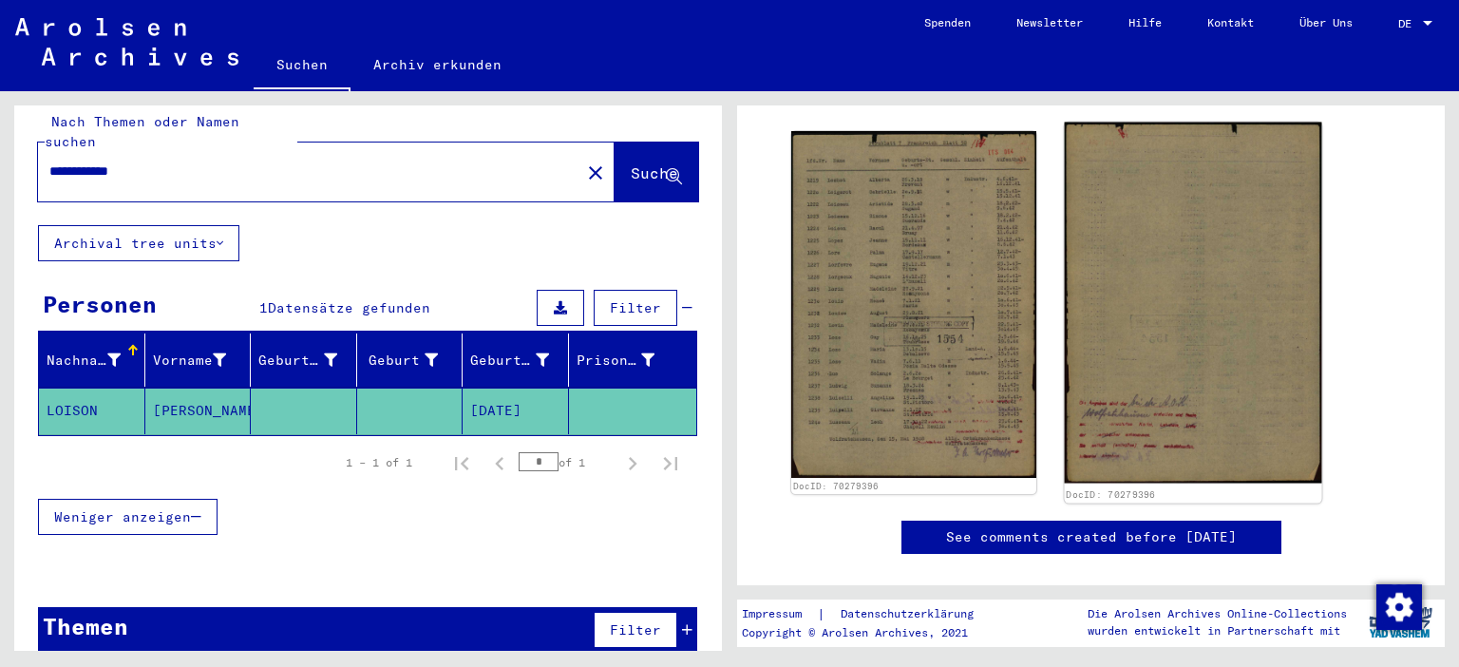
scroll to position [419, 0]
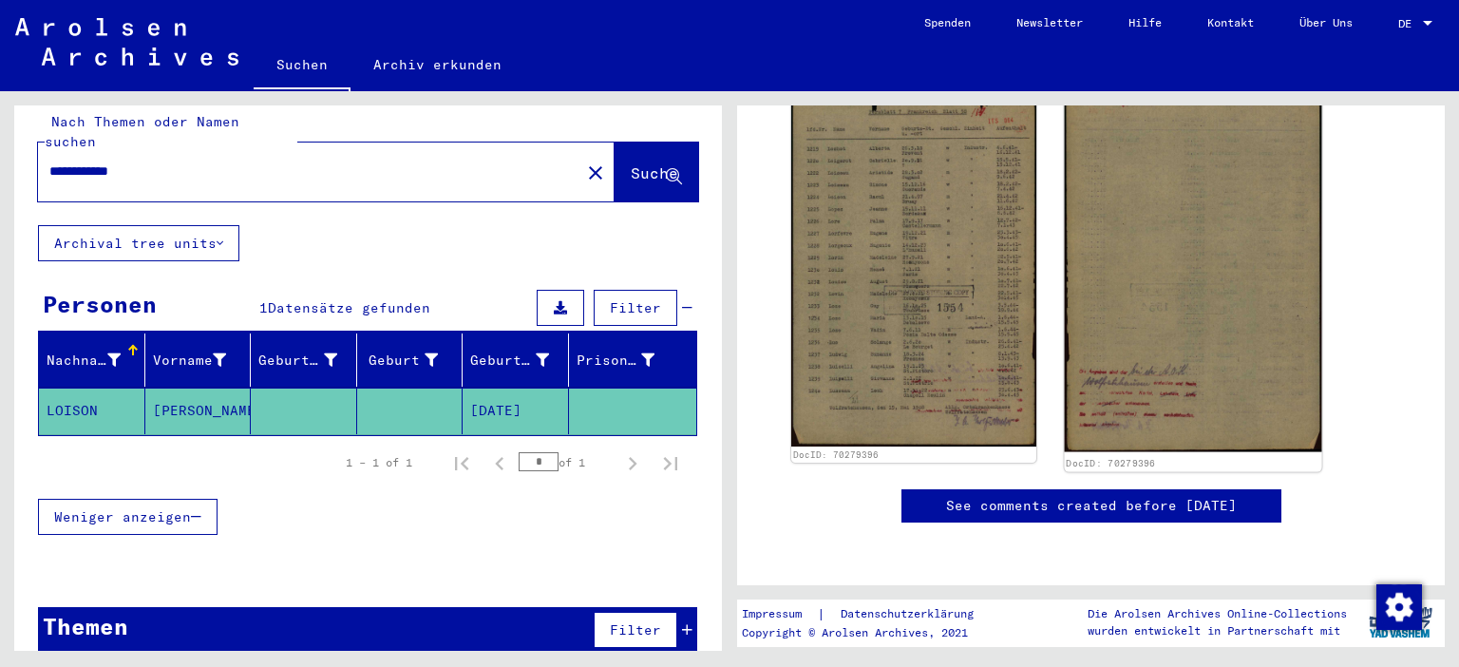
click at [1133, 336] on img at bounding box center [1192, 271] width 257 height 361
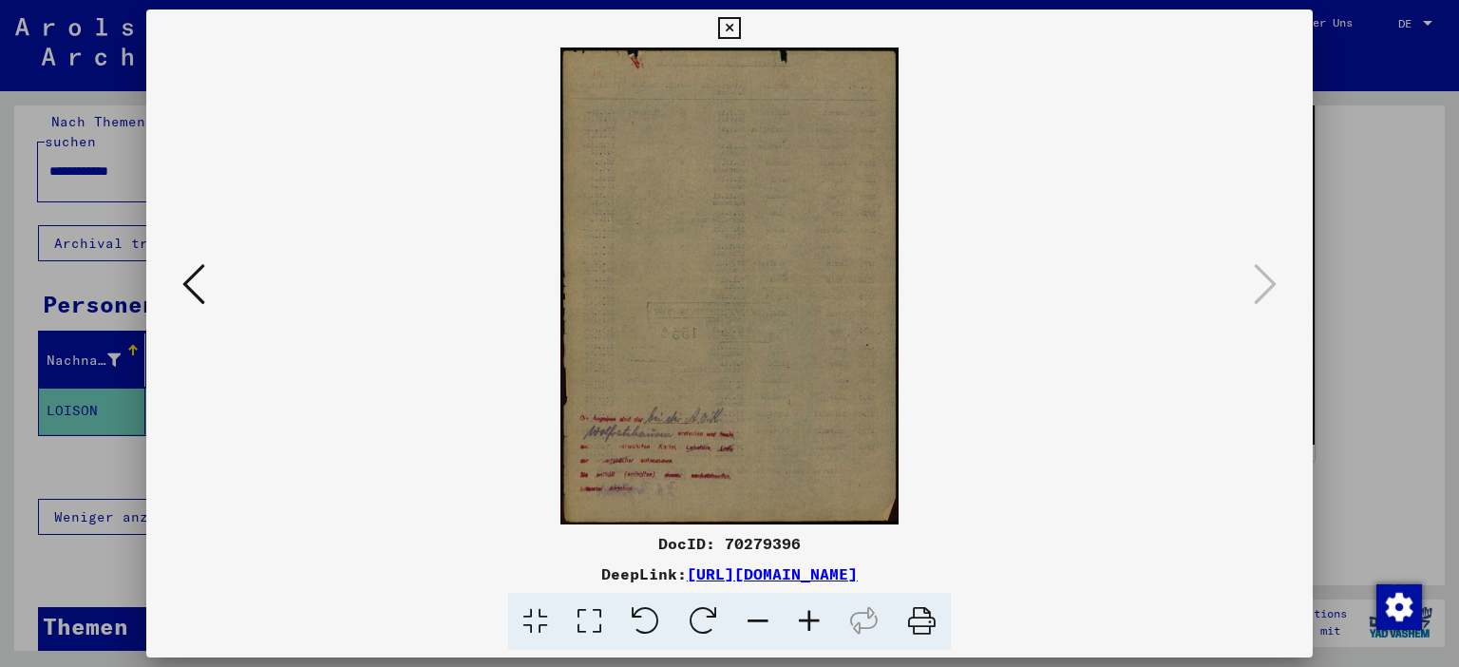
click at [822, 614] on icon at bounding box center [809, 622] width 51 height 58
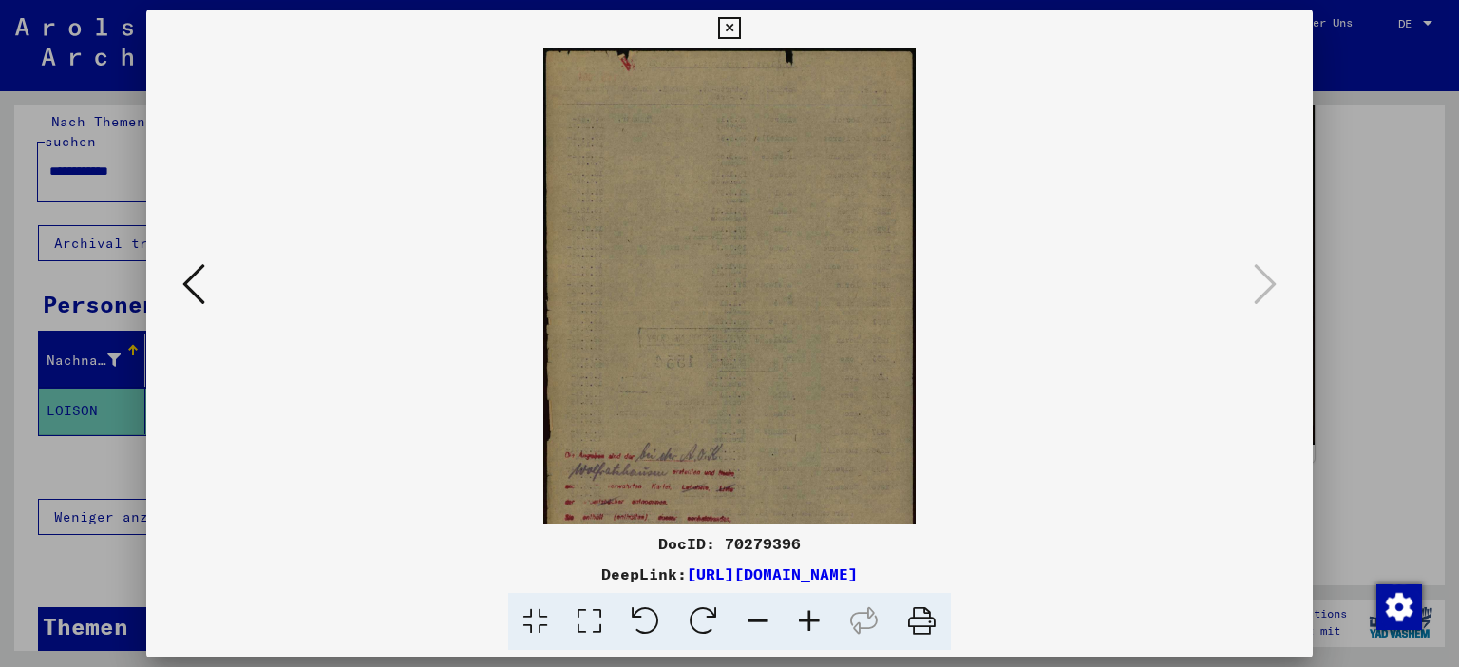
click at [822, 614] on icon at bounding box center [809, 622] width 51 height 58
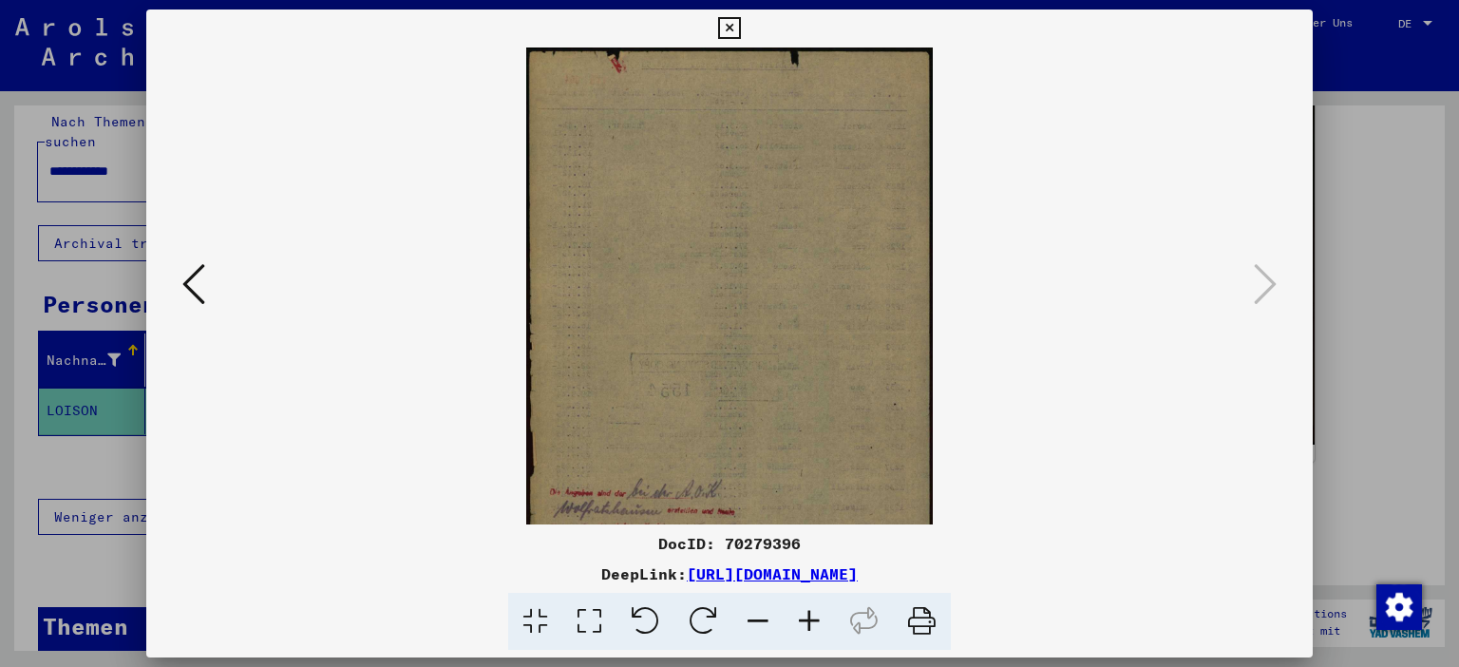
click at [823, 614] on icon at bounding box center [809, 622] width 51 height 58
click at [823, 609] on icon at bounding box center [809, 622] width 51 height 58
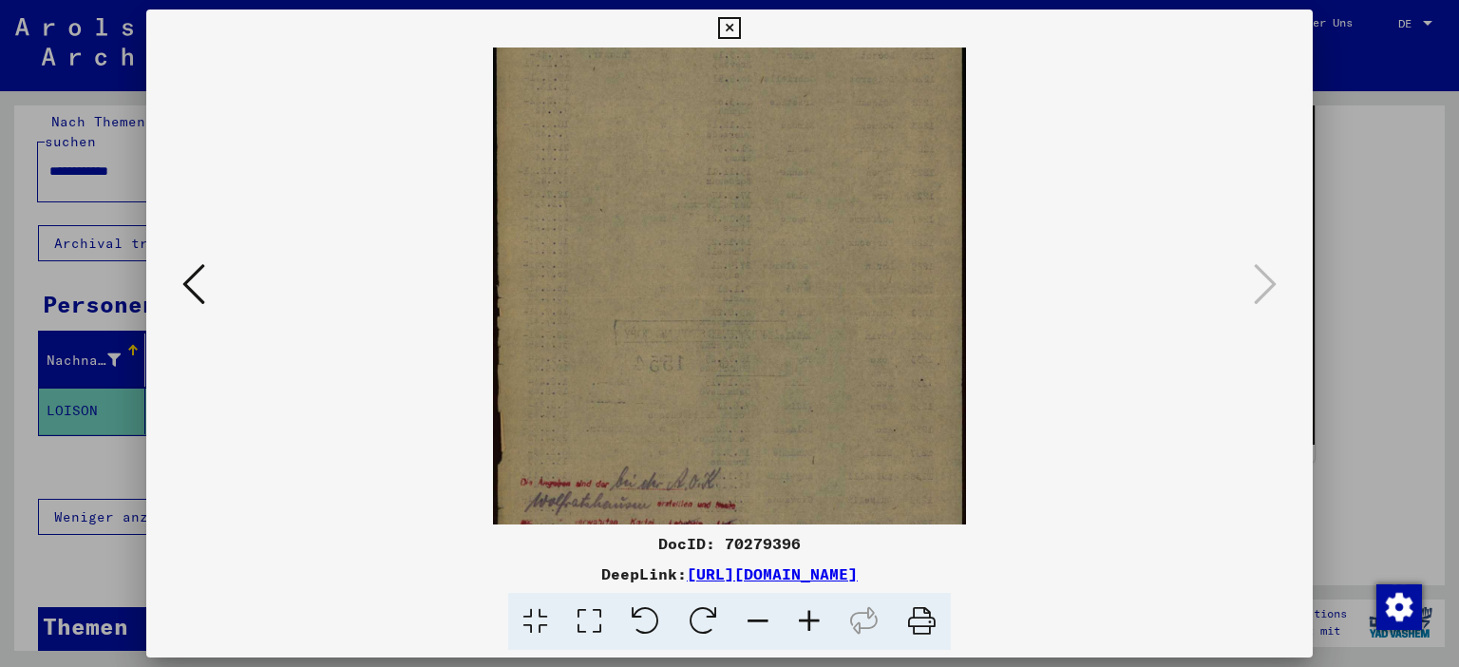
scroll to position [190, 0]
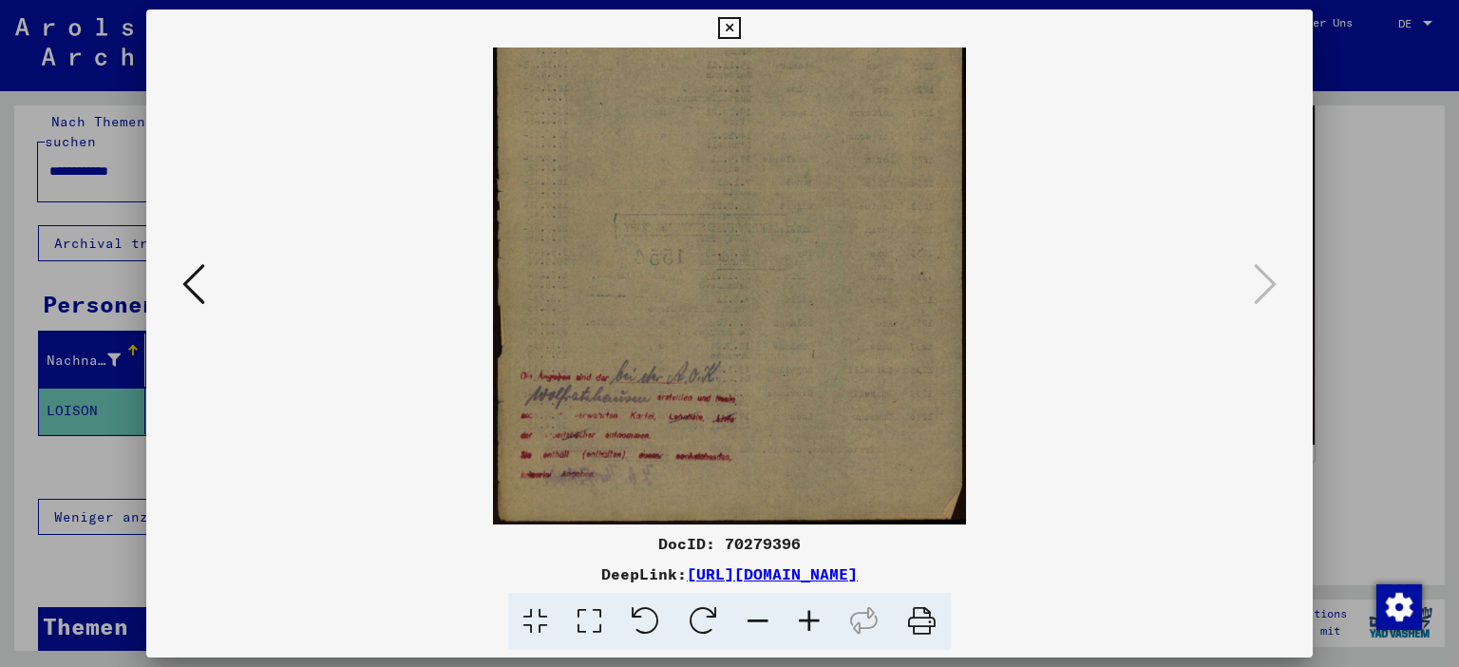
drag, startPoint x: 796, startPoint y: 438, endPoint x: 789, endPoint y: 47, distance: 391.5
click at [789, 47] on div "DocID: 70279396 DeepLink: [URL][DOMAIN_NAME]" at bounding box center [730, 330] width 1168 height 641
click at [795, 615] on icon at bounding box center [809, 622] width 51 height 58
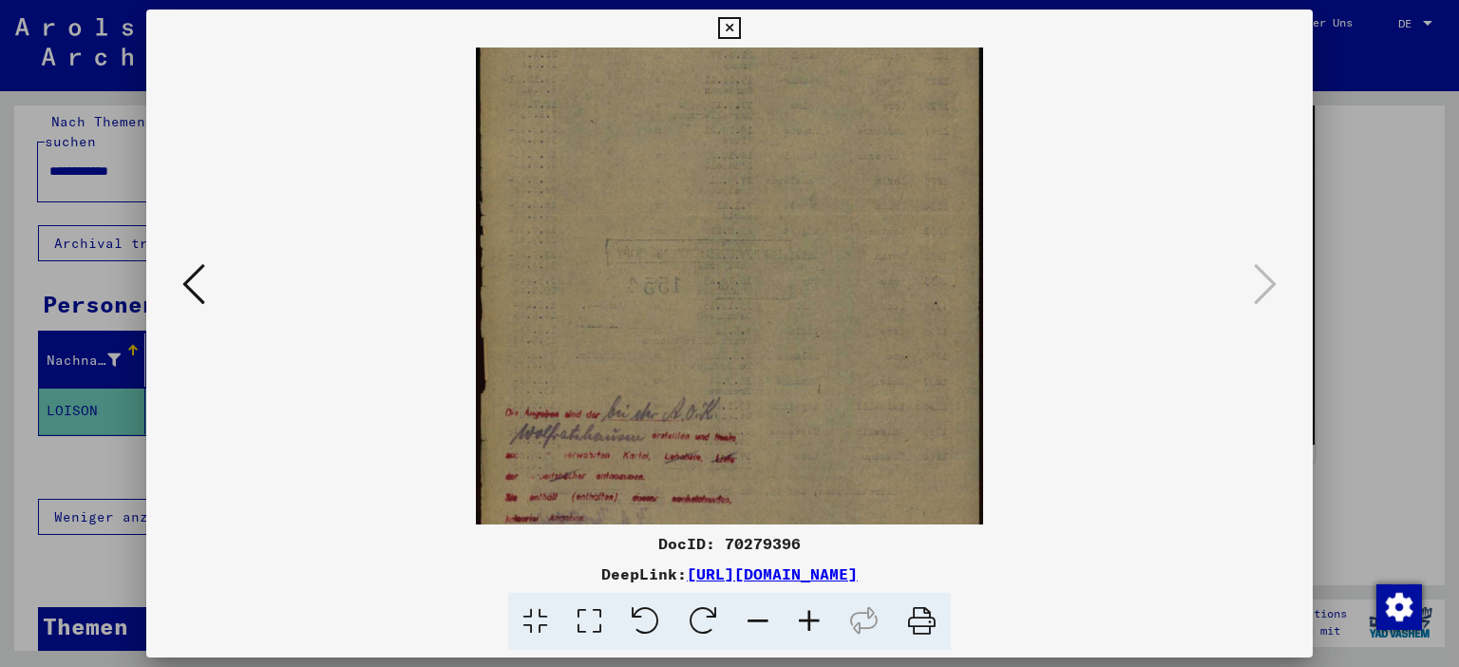
click at [805, 618] on icon at bounding box center [809, 622] width 51 height 58
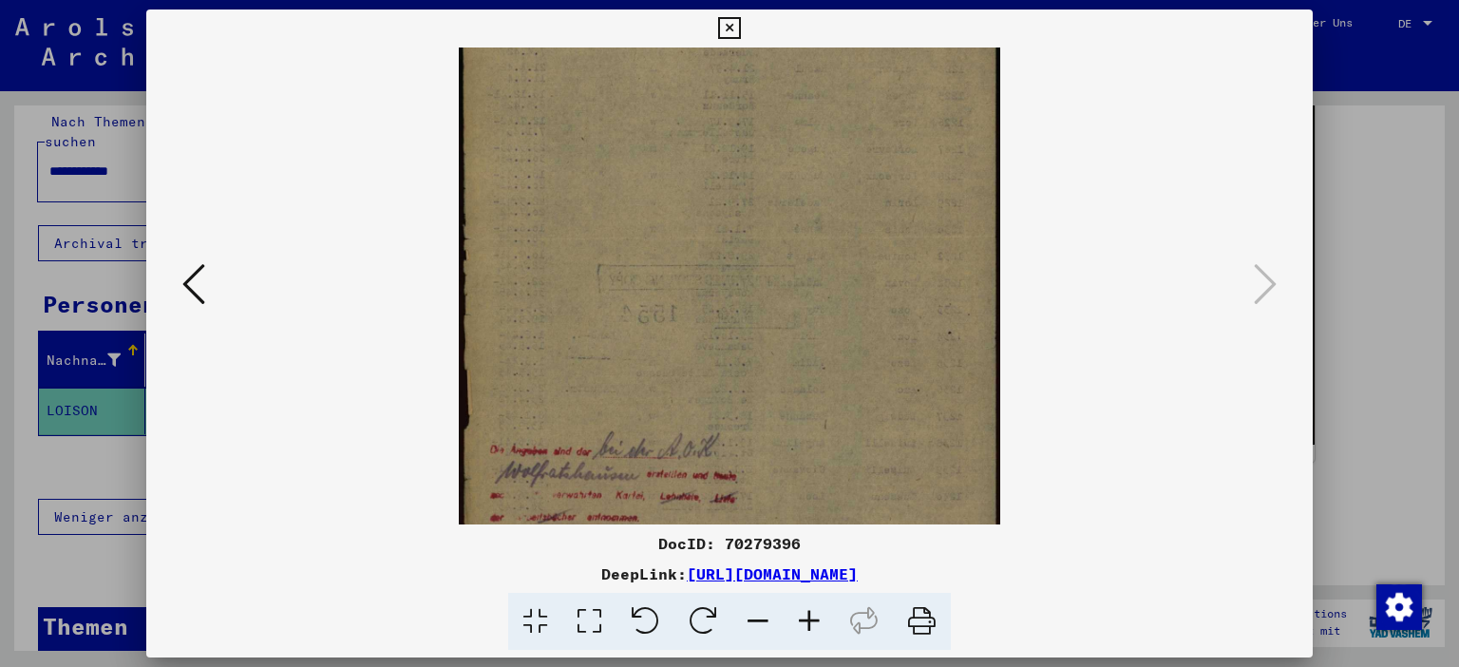
click at [805, 618] on icon at bounding box center [809, 622] width 51 height 58
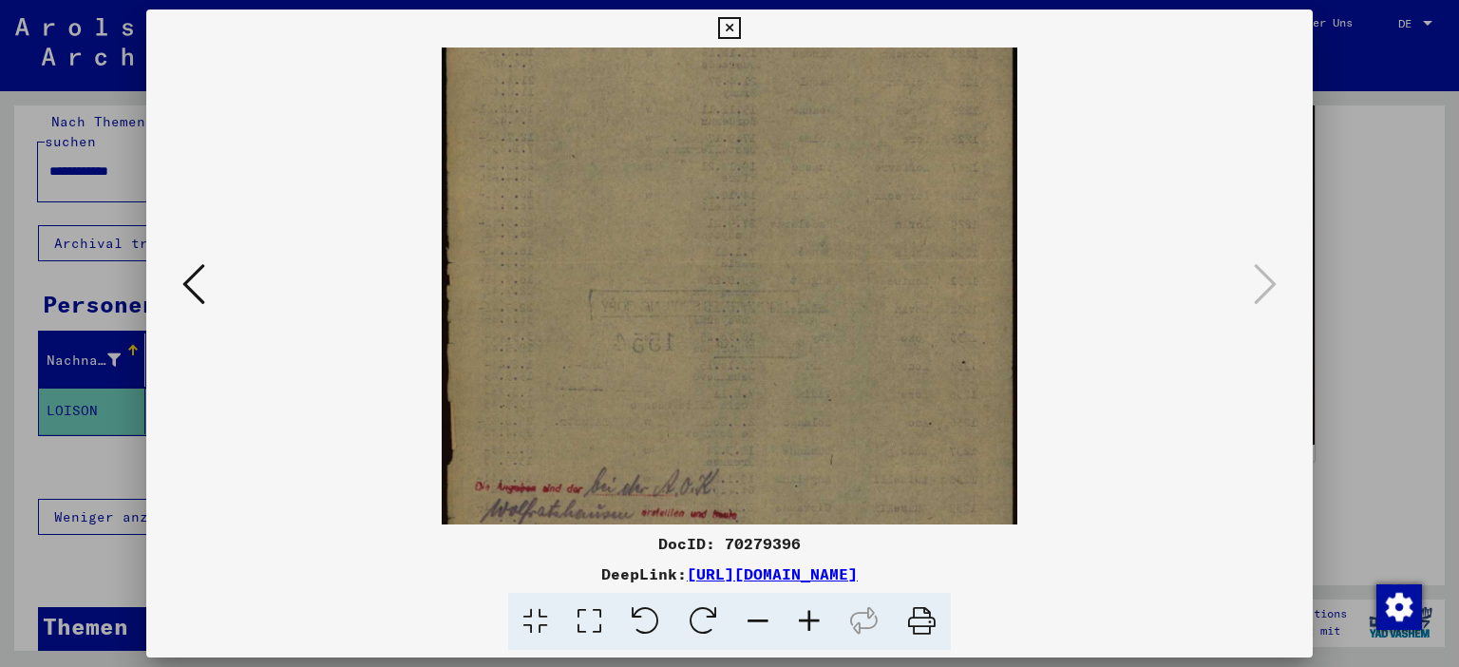
click at [805, 618] on icon at bounding box center [809, 622] width 51 height 58
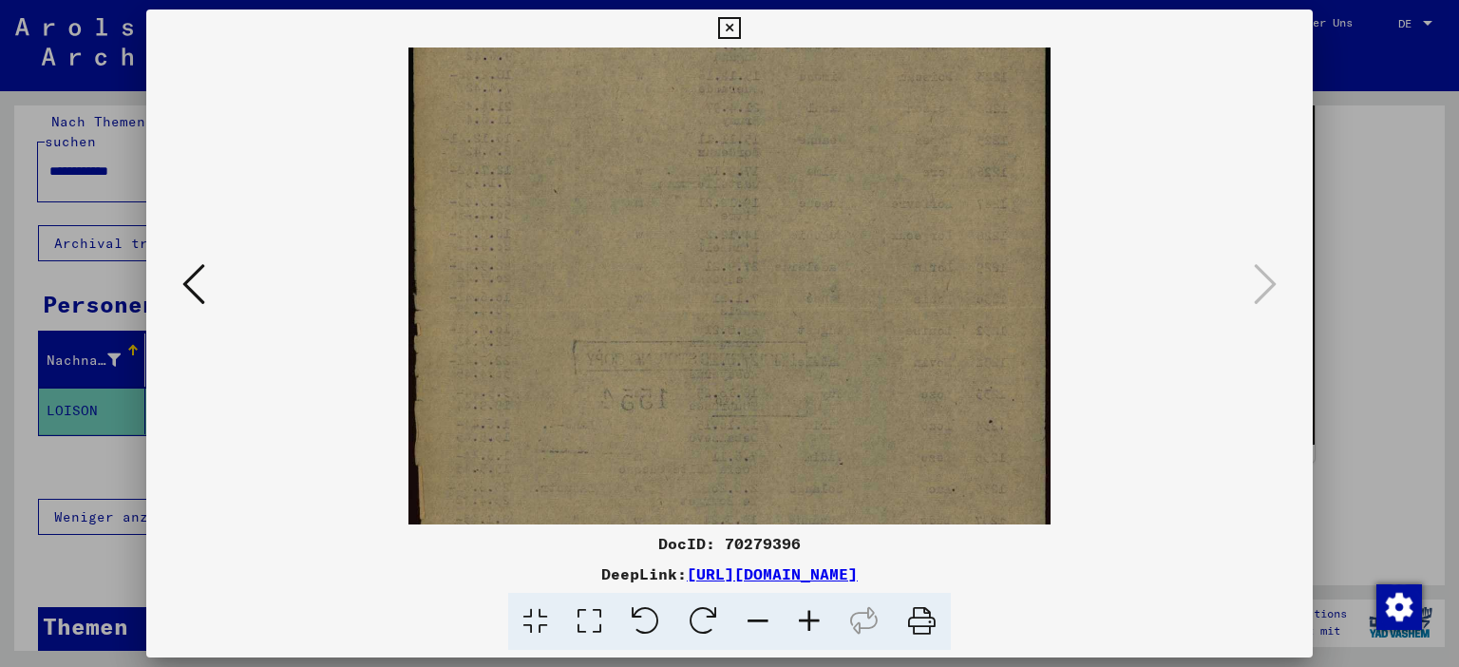
click at [755, 429] on img at bounding box center [730, 309] width 643 height 905
click at [784, 341] on img at bounding box center [730, 309] width 643 height 905
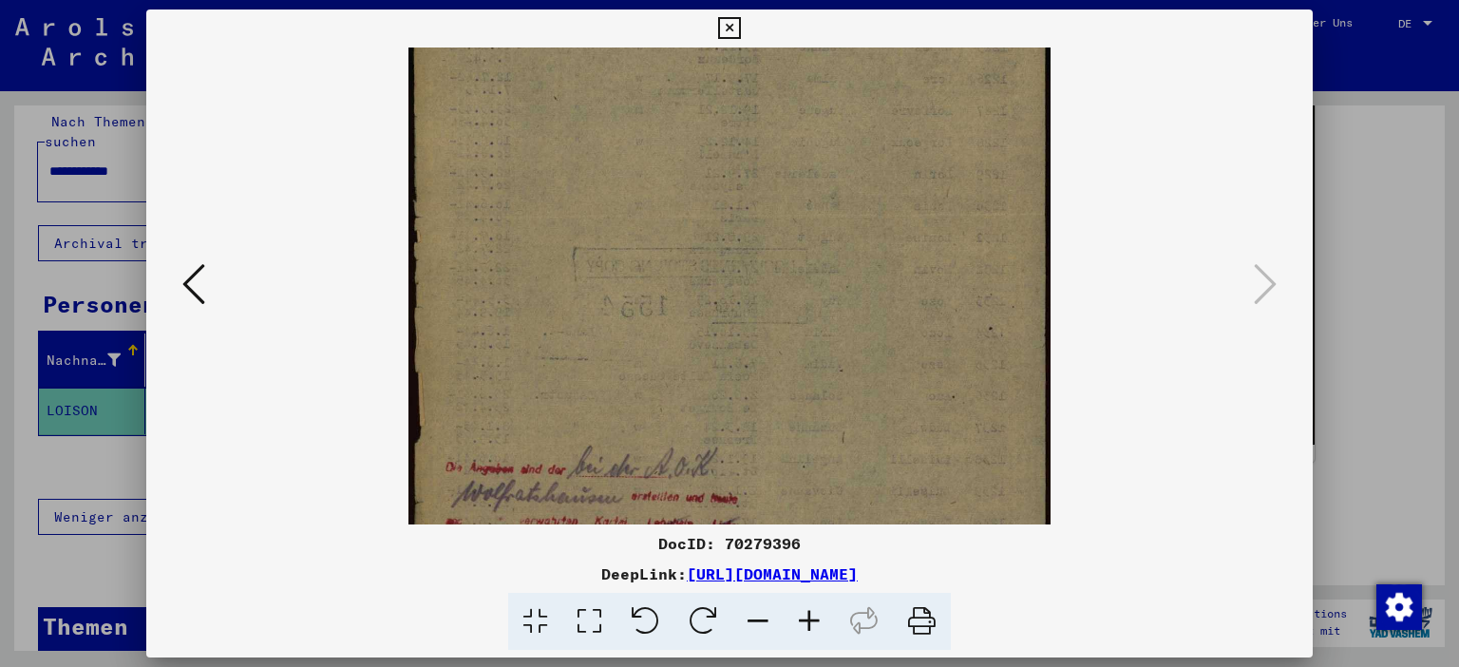
scroll to position [427, 0]
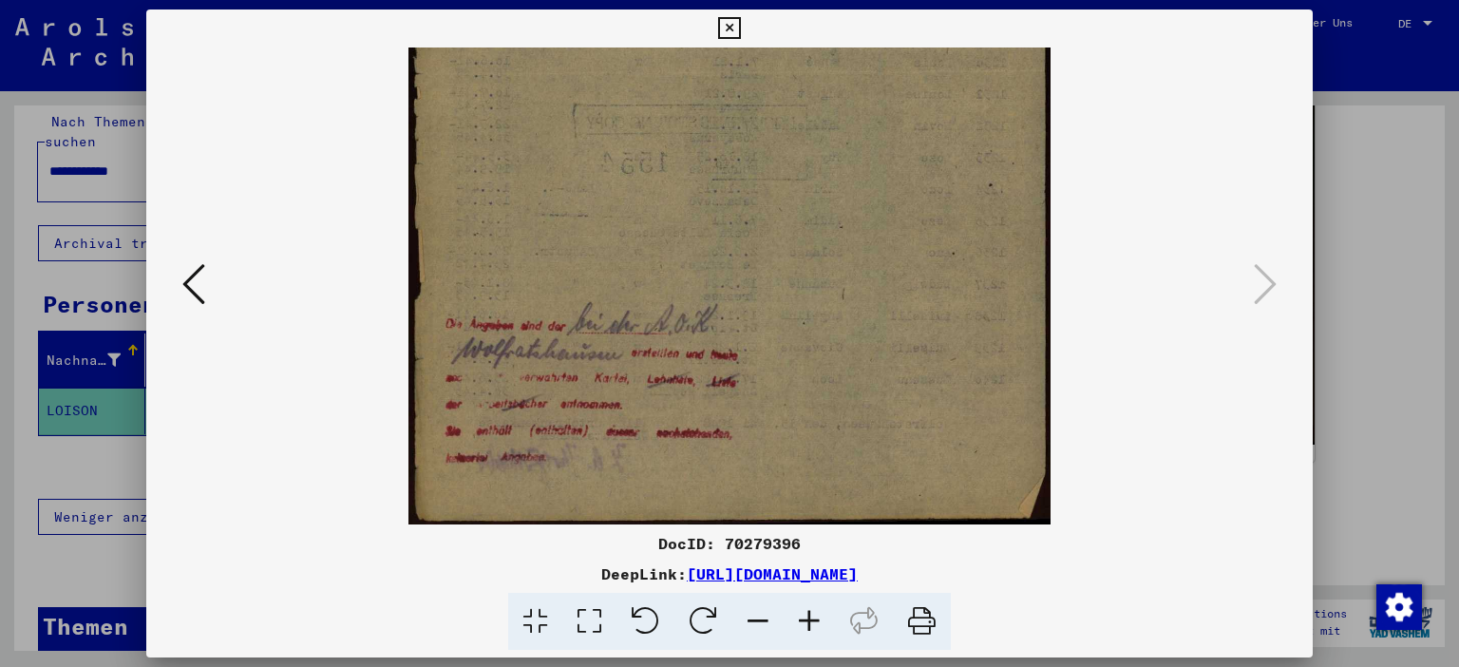
drag, startPoint x: 732, startPoint y: 393, endPoint x: 772, endPoint y: -108, distance: 503.3
click at [740, 28] on icon at bounding box center [729, 28] width 22 height 23
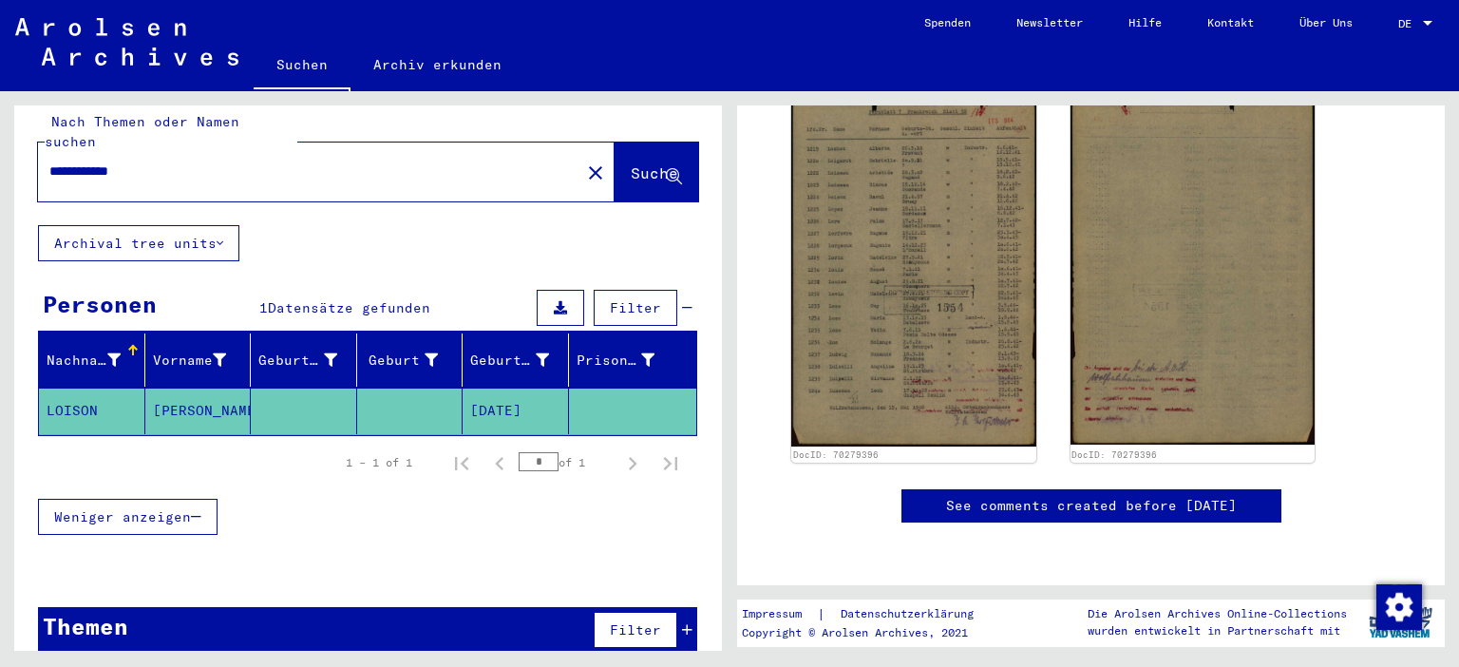
scroll to position [0, 0]
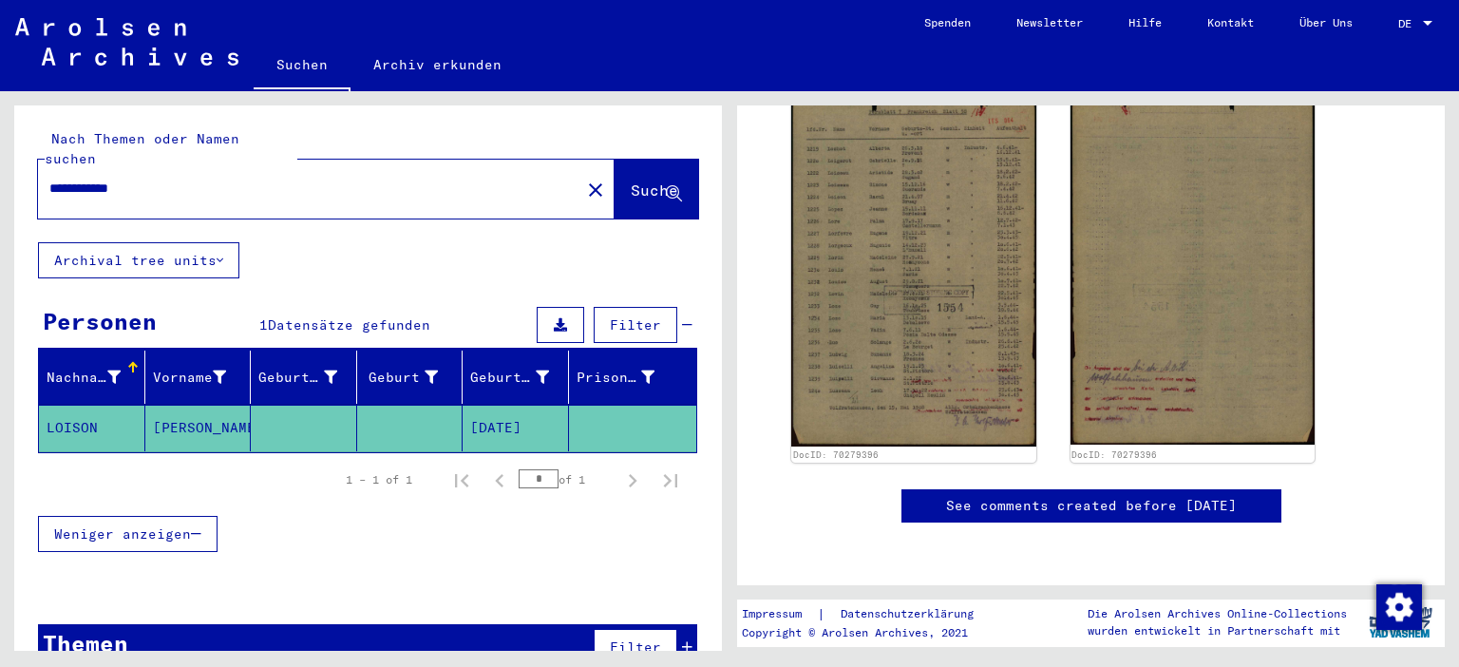
click at [276, 179] on input "**********" at bounding box center [309, 189] width 520 height 20
click at [564, 318] on icon at bounding box center [560, 324] width 13 height 13
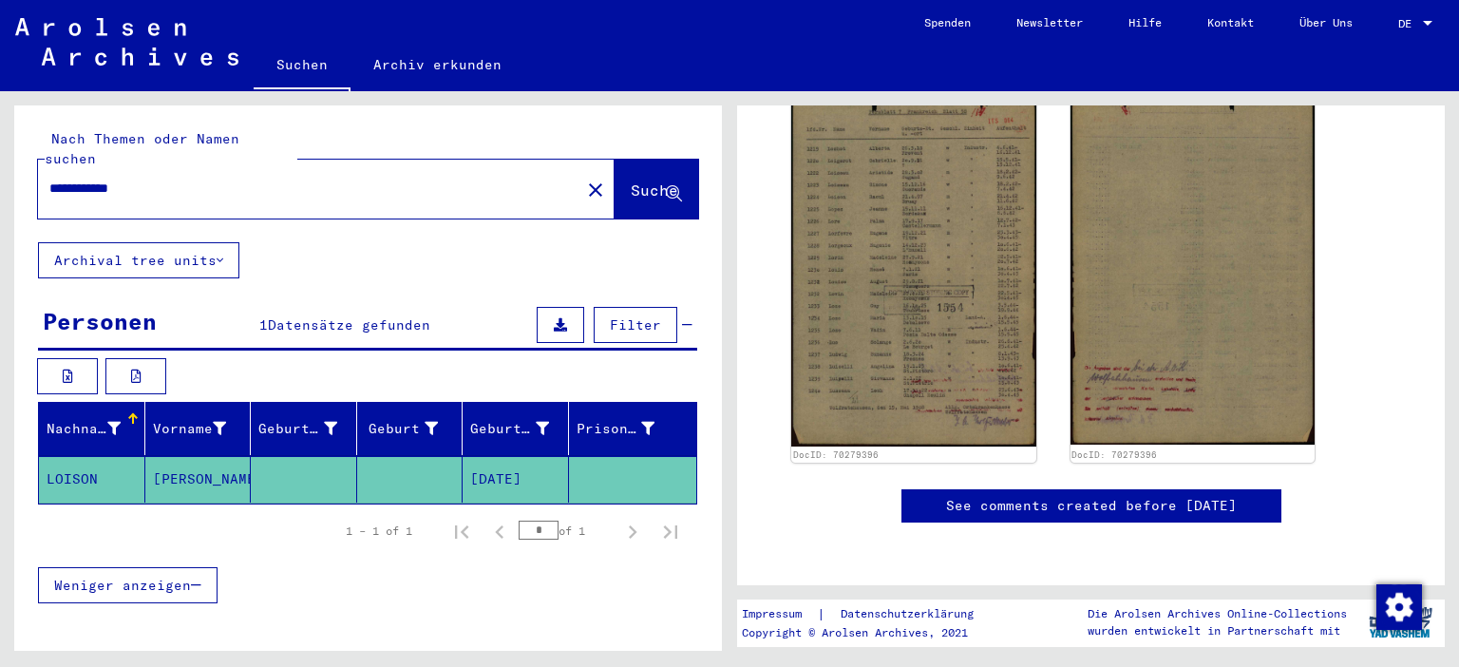
click at [555, 320] on button at bounding box center [561, 325] width 48 height 36
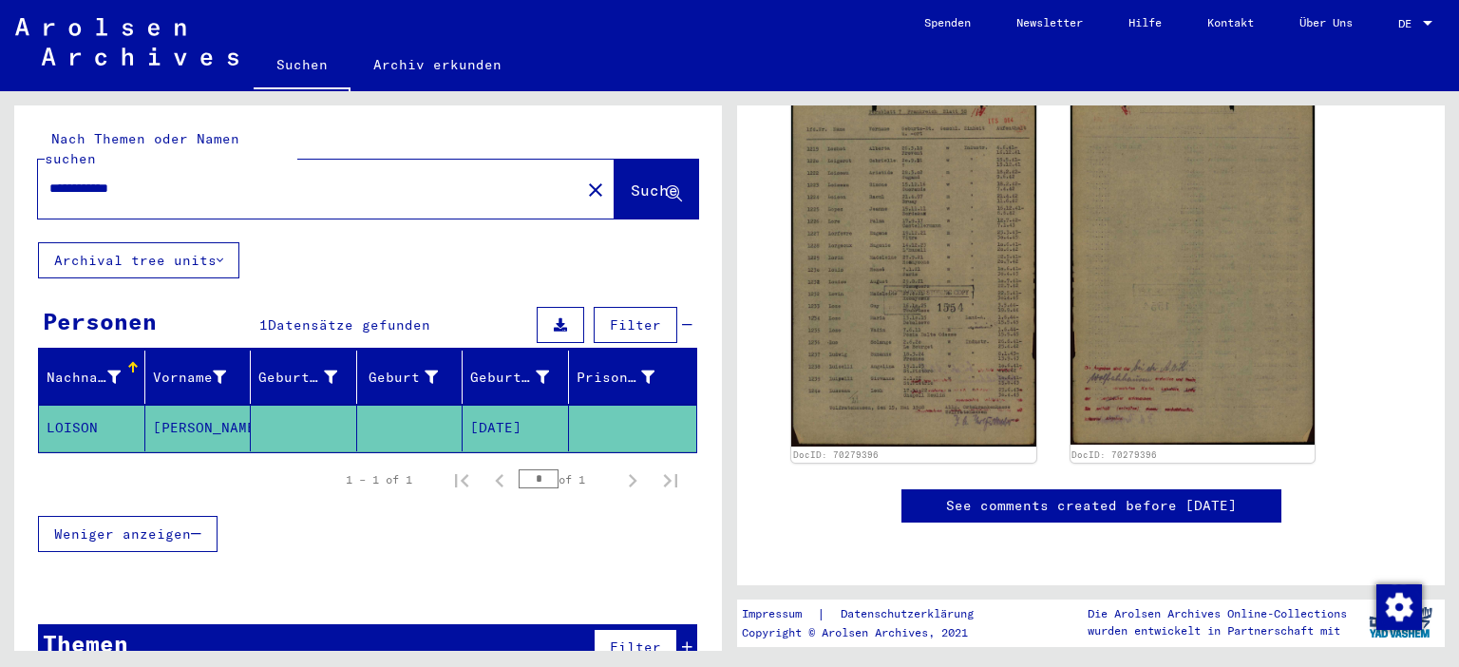
click at [562, 318] on icon at bounding box center [560, 324] width 13 height 13
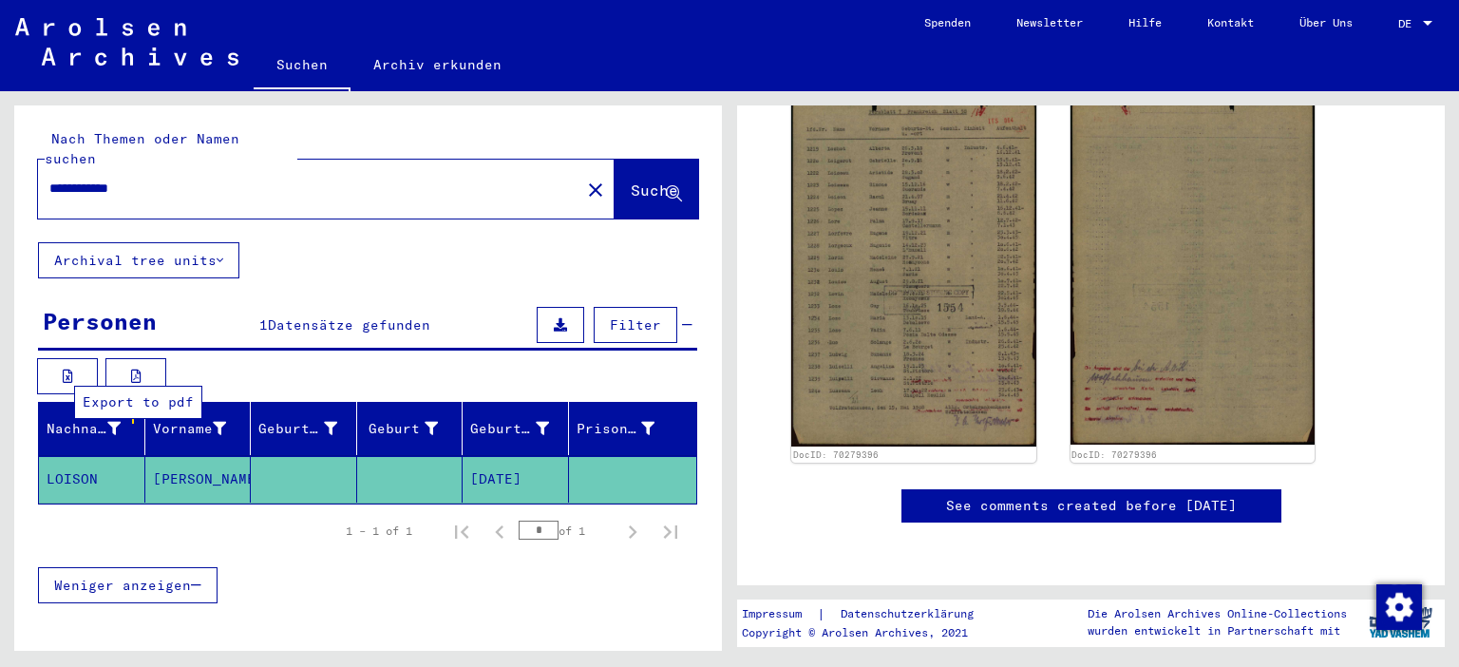
click at [120, 363] on button at bounding box center [135, 376] width 61 height 36
